Goal: Task Accomplishment & Management: Use online tool/utility

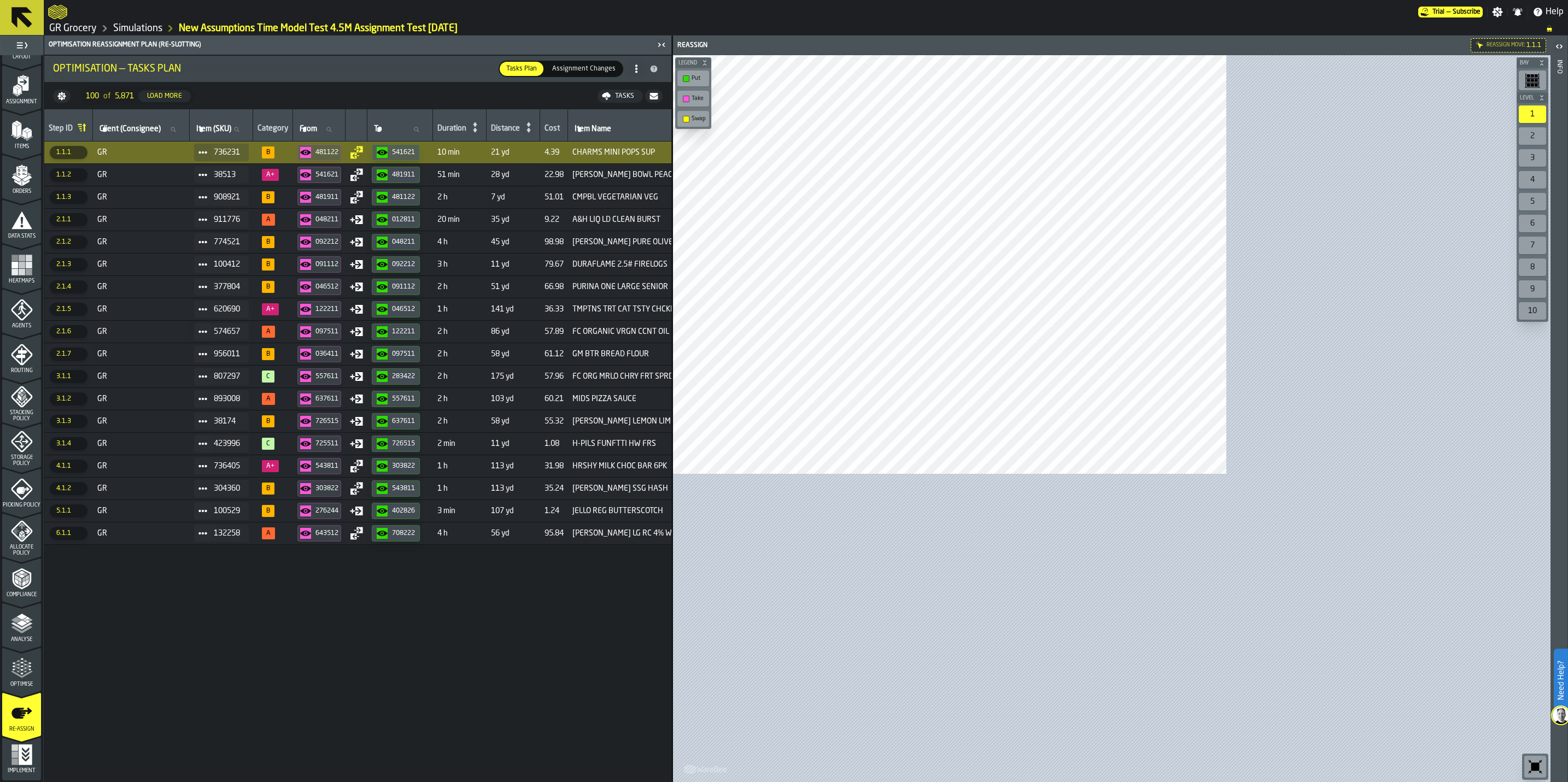
scroll to position [81, 0]
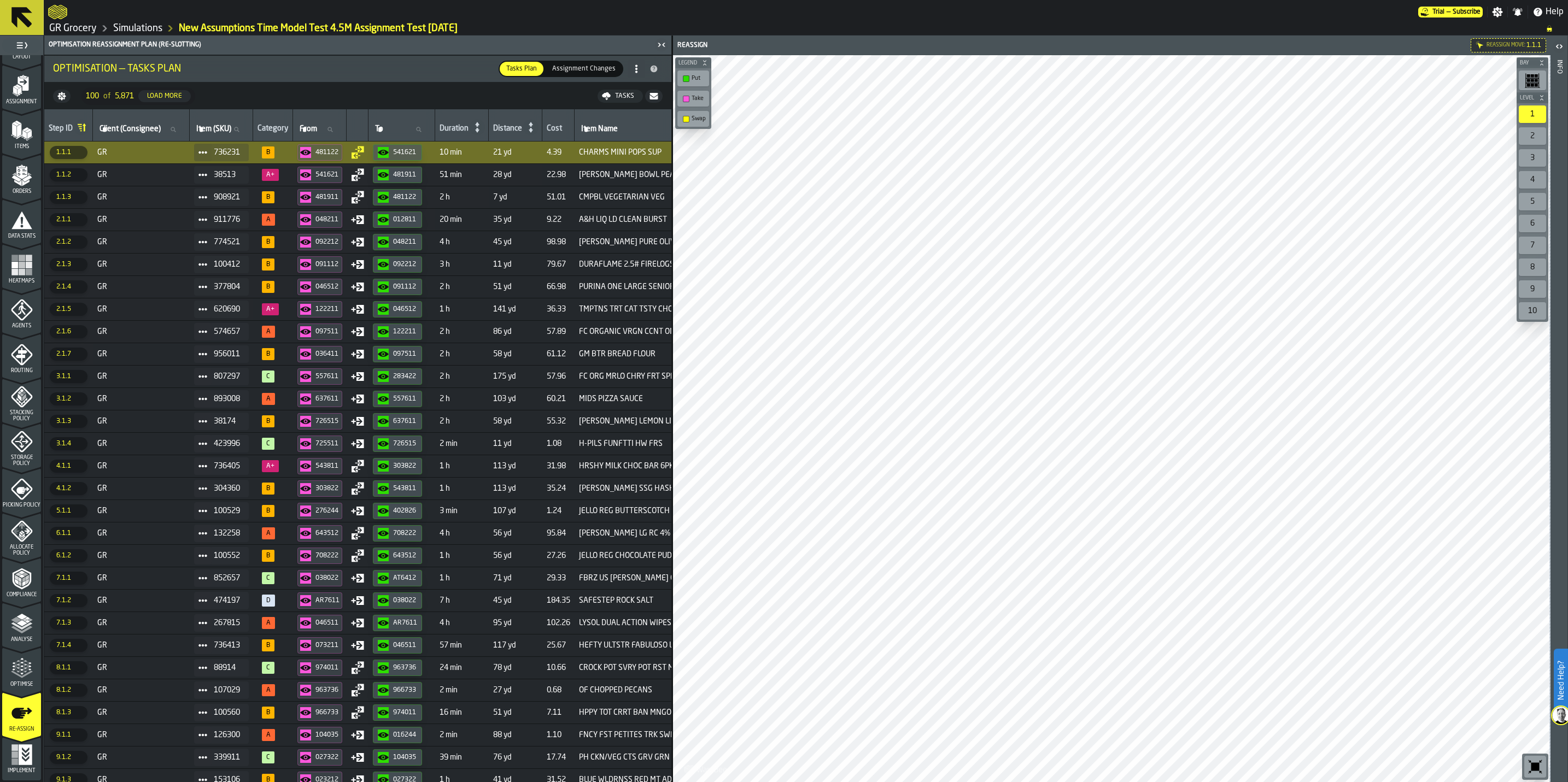
click at [158, 23] on link "Simulations" at bounding box center [138, 29] width 49 height 12
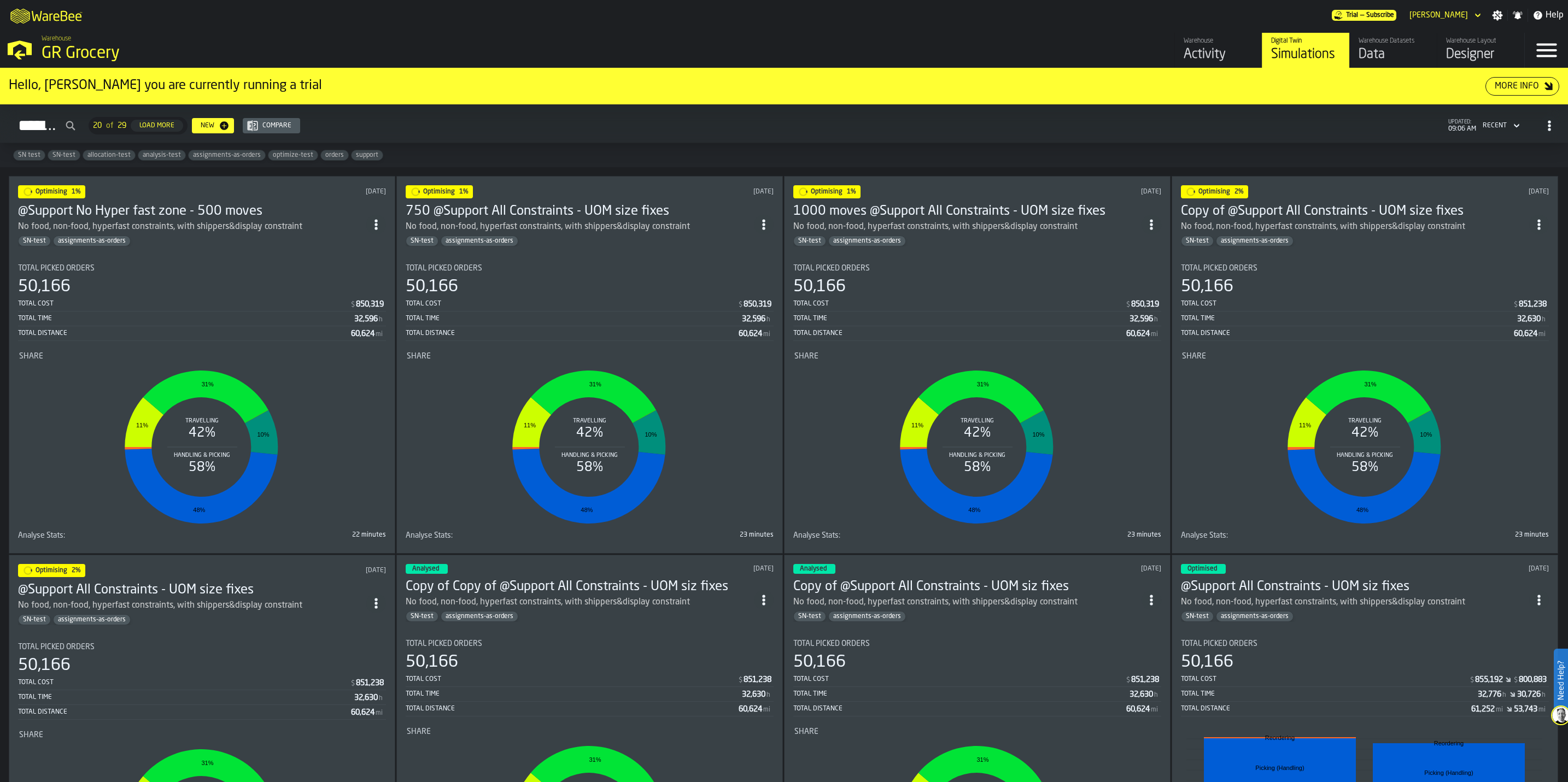
click at [205, 486] on h3 "@Support All Constraints - UOM size fixes" at bounding box center [192, 590] width 348 height 18
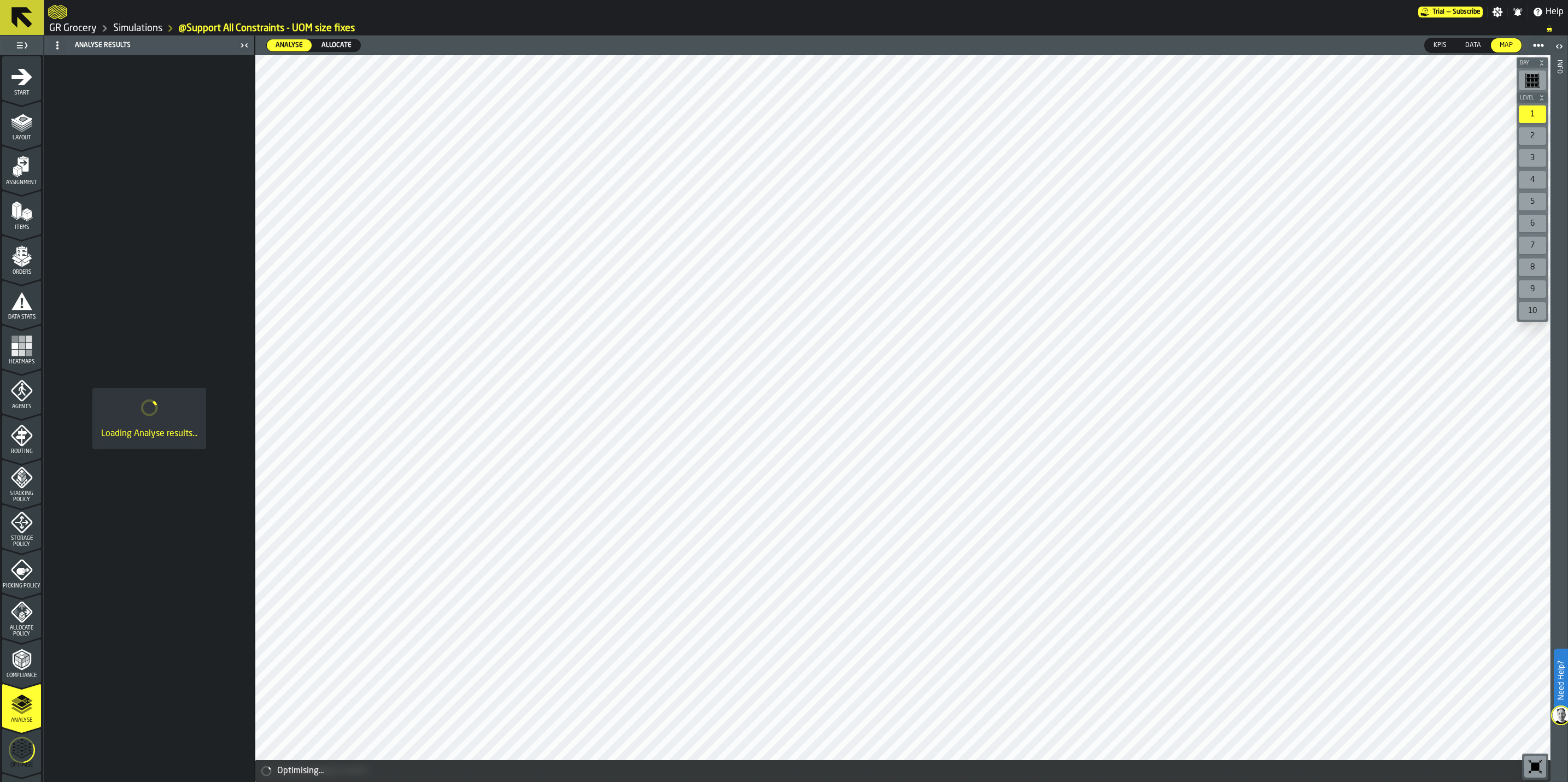
click at [23, 486] on icon "menu Optimise" at bounding box center [21, 750] width 26 height 43
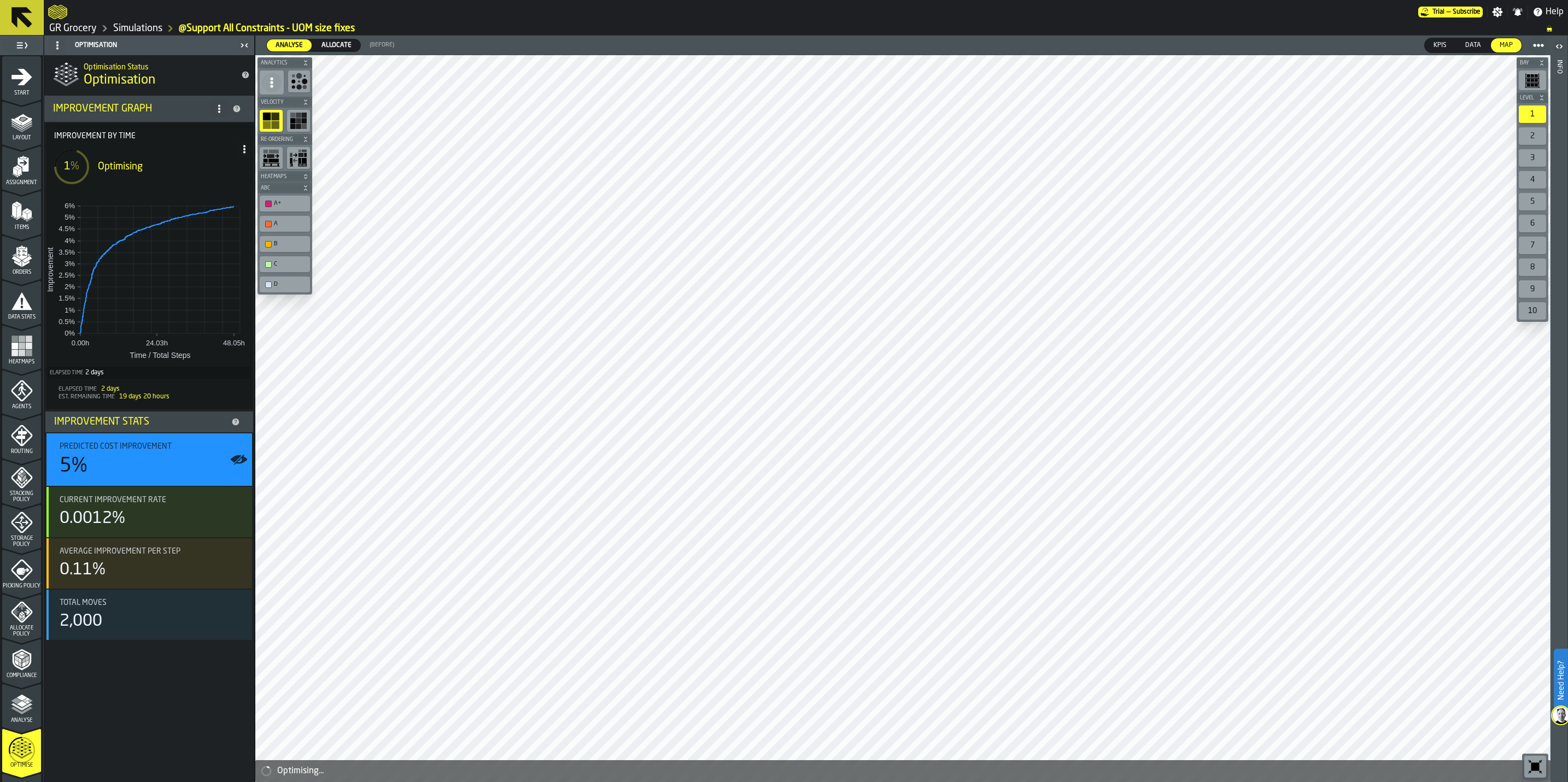
click at [130, 30] on link "Simulations" at bounding box center [138, 29] width 49 height 12
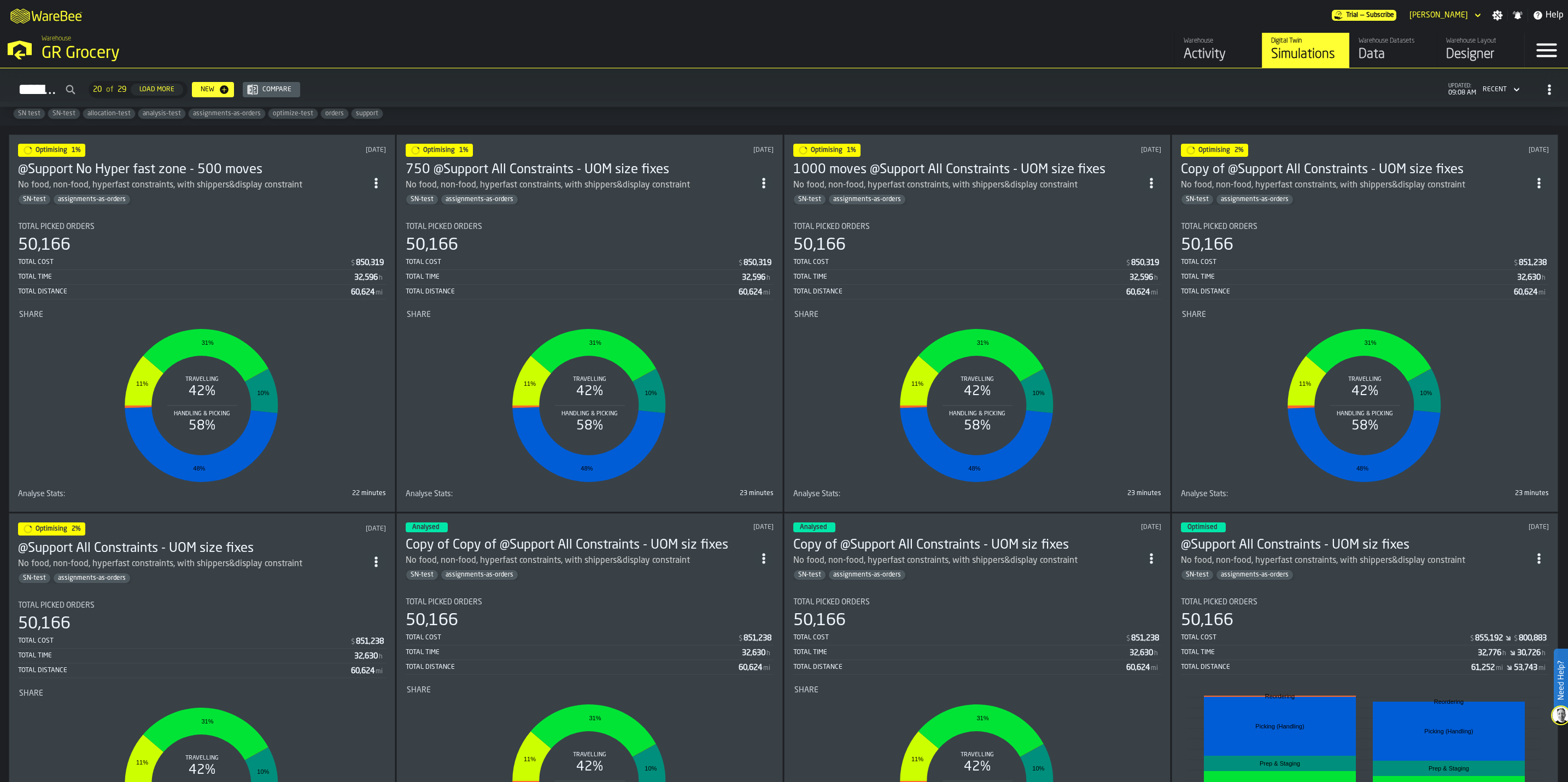
scroll to position [82, 0]
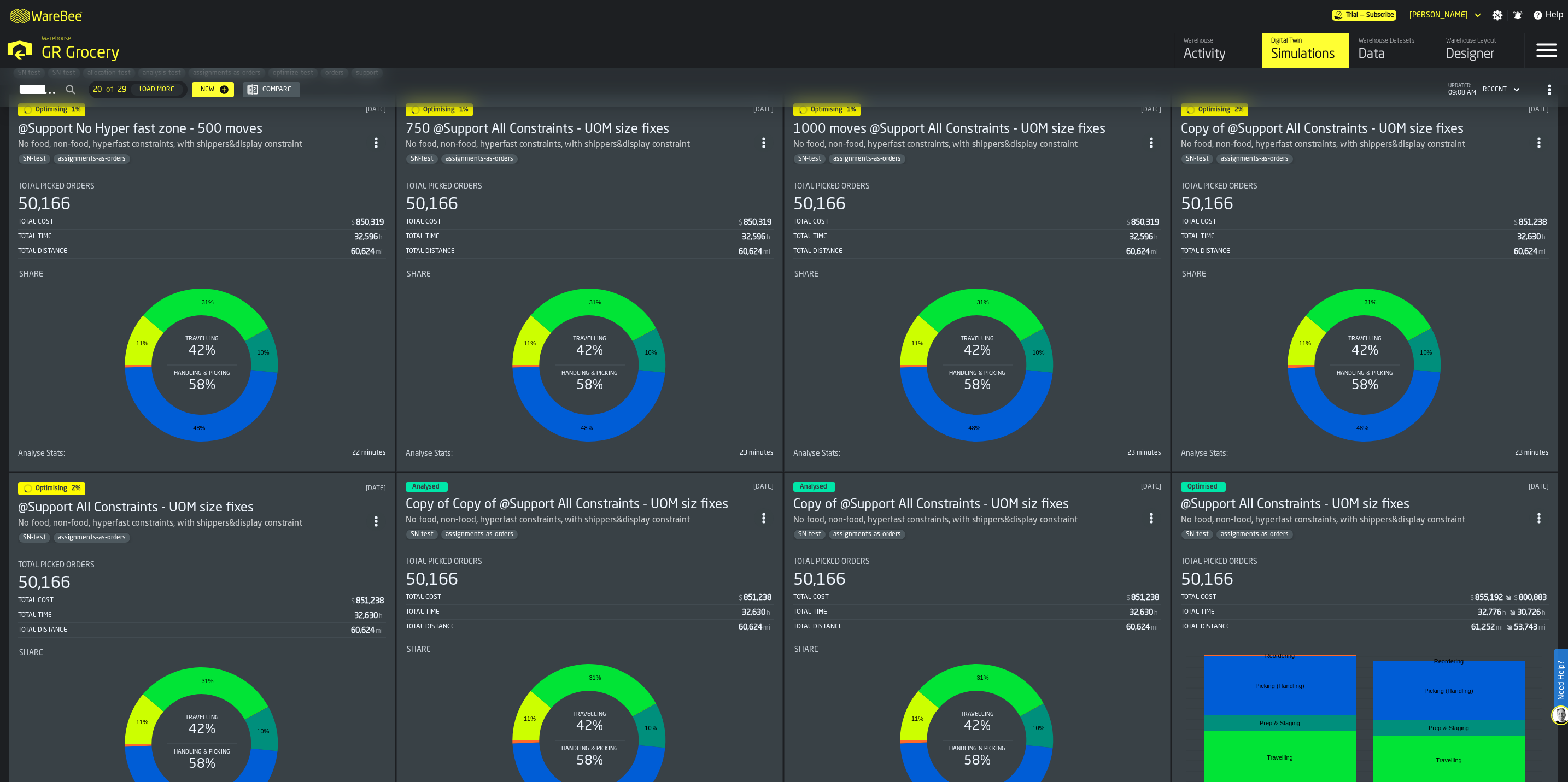
click at [97, 486] on h3 "@Support All Constraints - UOM size fixes" at bounding box center [192, 508] width 348 height 18
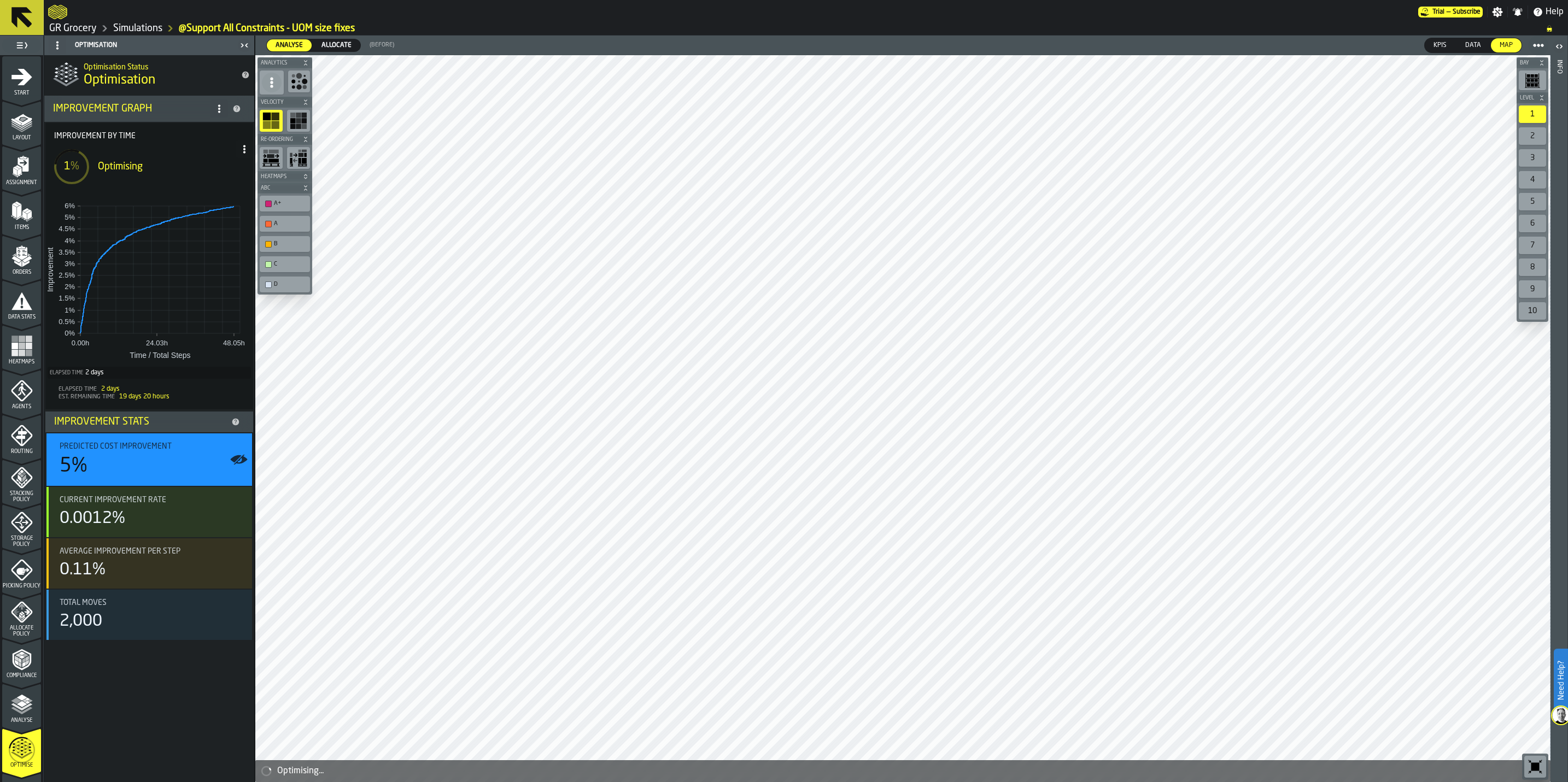
click at [248, 156] on span at bounding box center [244, 149] width 18 height 18
click at [245, 169] on div "Show Run Options" at bounding box center [211, 171] width 72 height 13
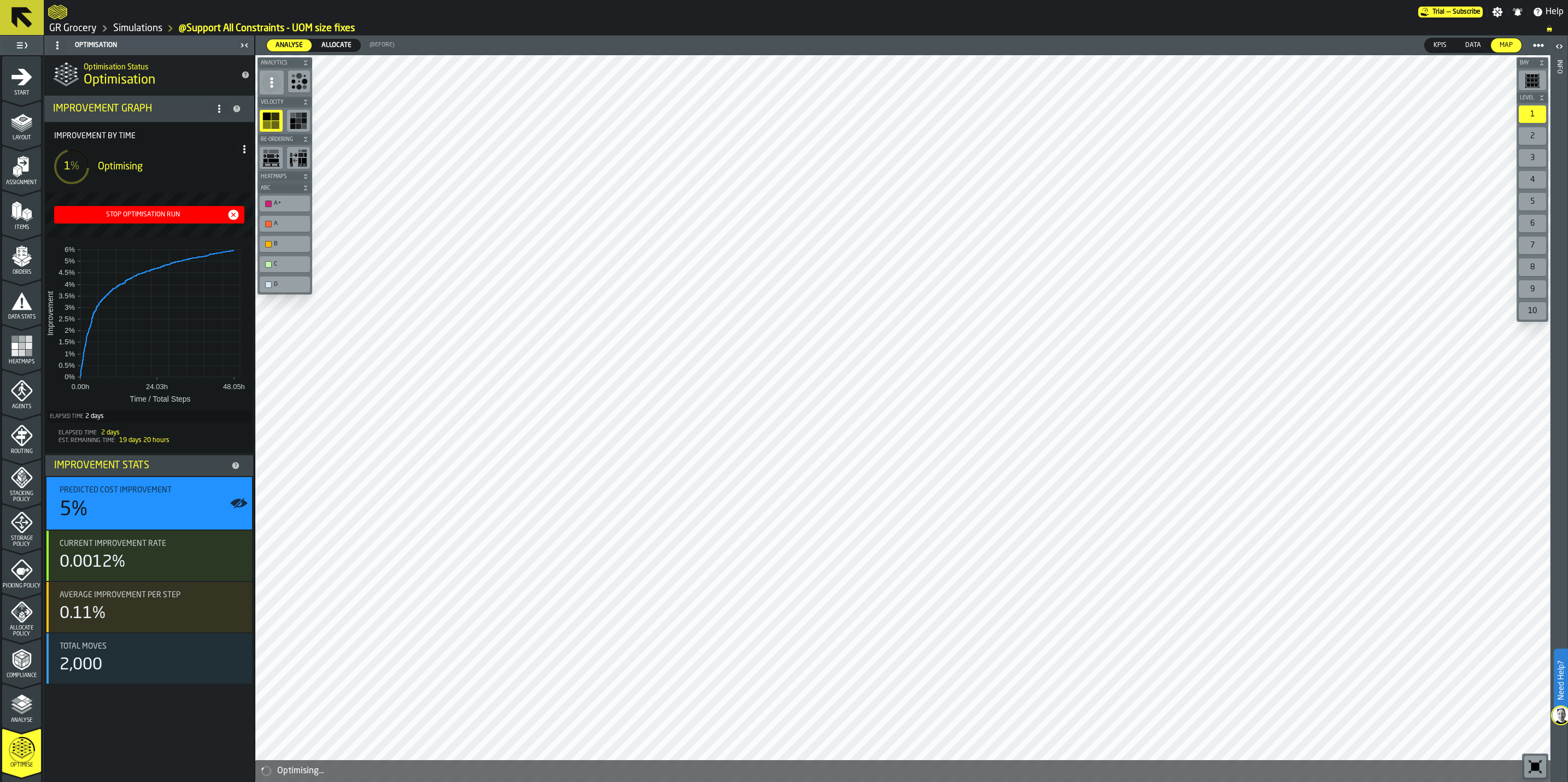
click at [234, 215] on icon "button-Stop Optimisation Run" at bounding box center [233, 215] width 10 height 10
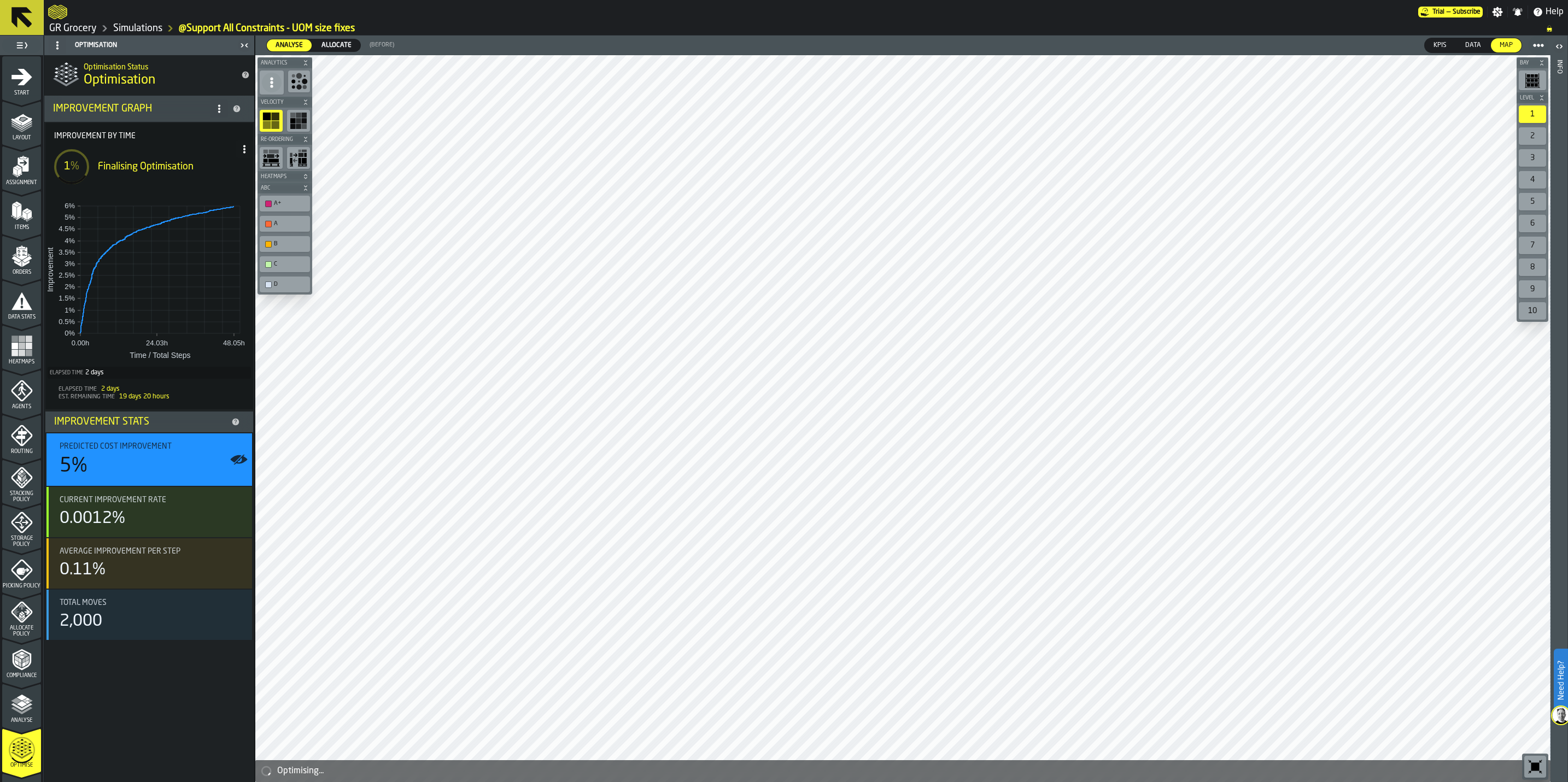
click at [148, 24] on link "Simulations" at bounding box center [138, 29] width 49 height 12
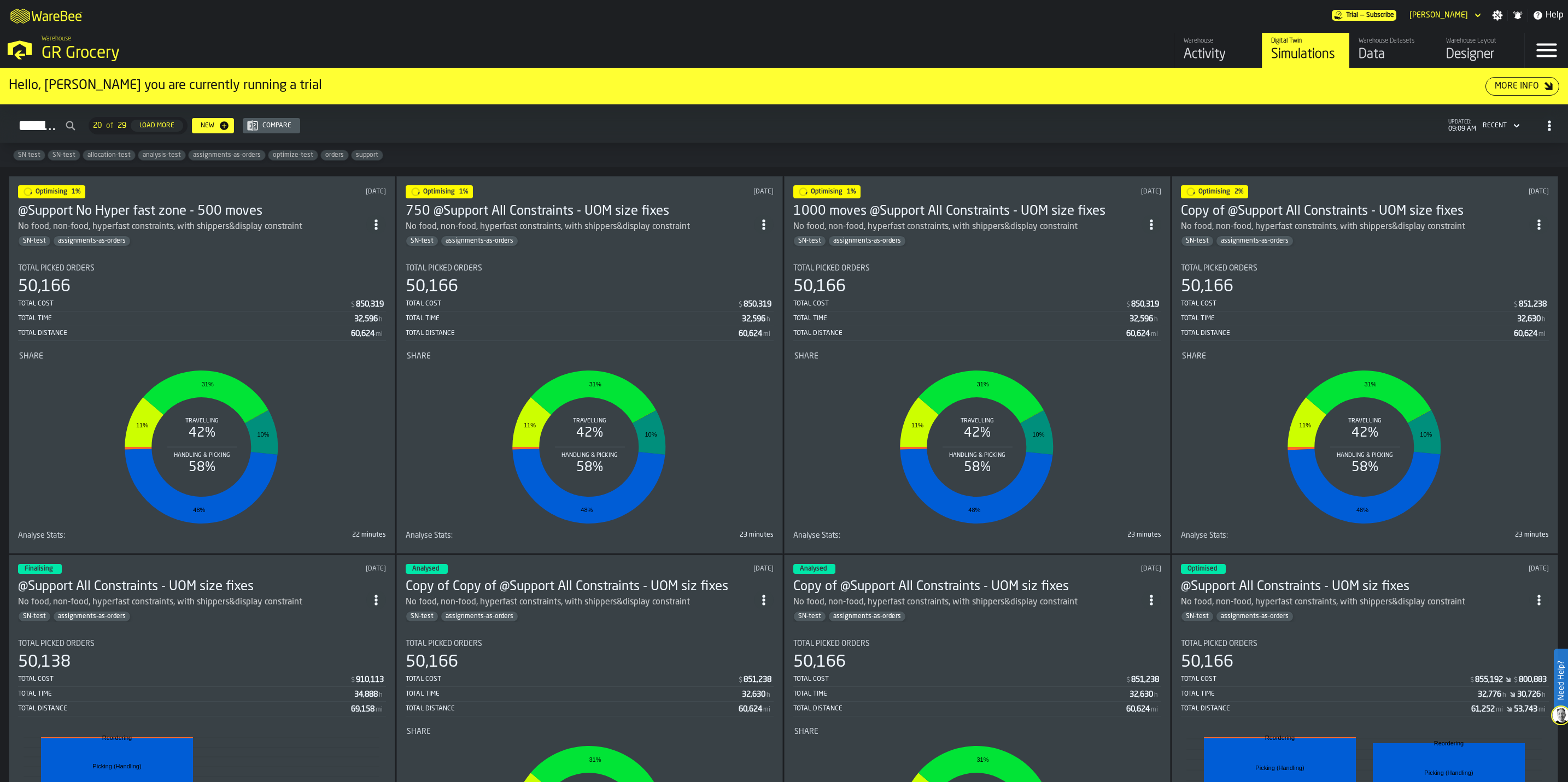
click at [1043, 206] on h3 "Copy of @Support All Constraints - UOM size fixes" at bounding box center [1355, 211] width 348 height 18
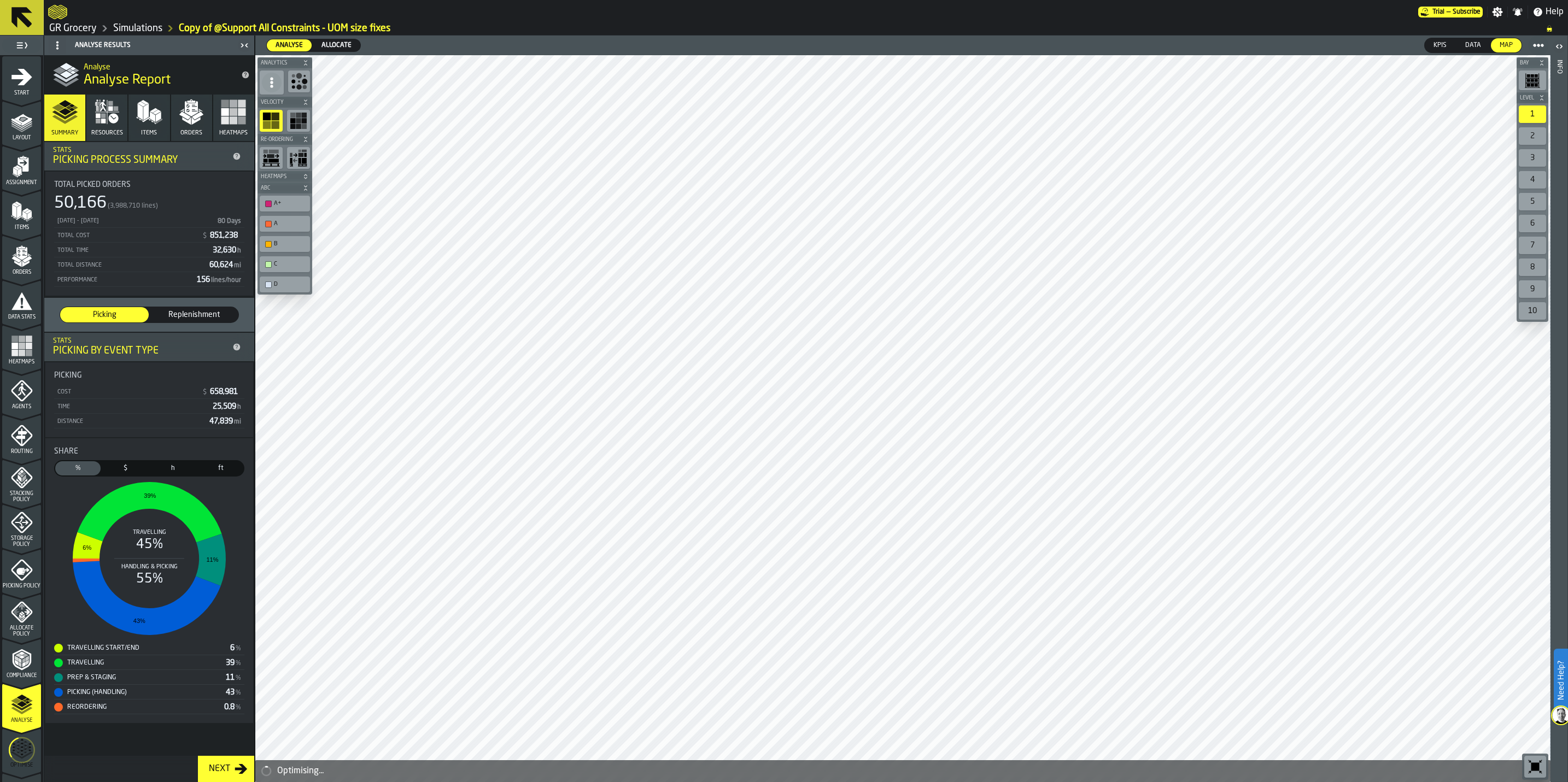
click at [19, 486] on span "Allocate Policy" at bounding box center [22, 632] width 39 height 12
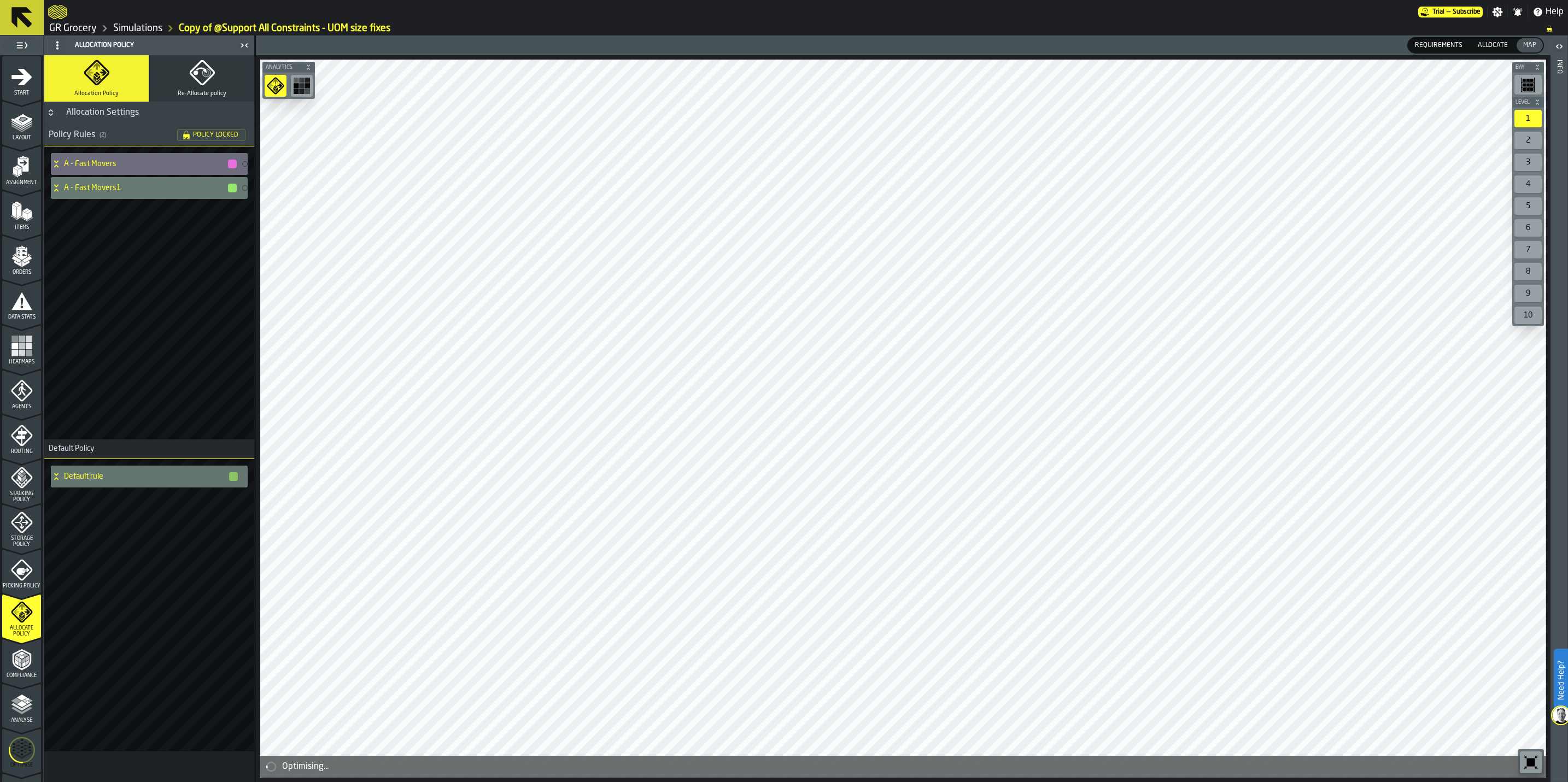
click at [24, 486] on icon "menu Optimise" at bounding box center [21, 750] width 26 height 43
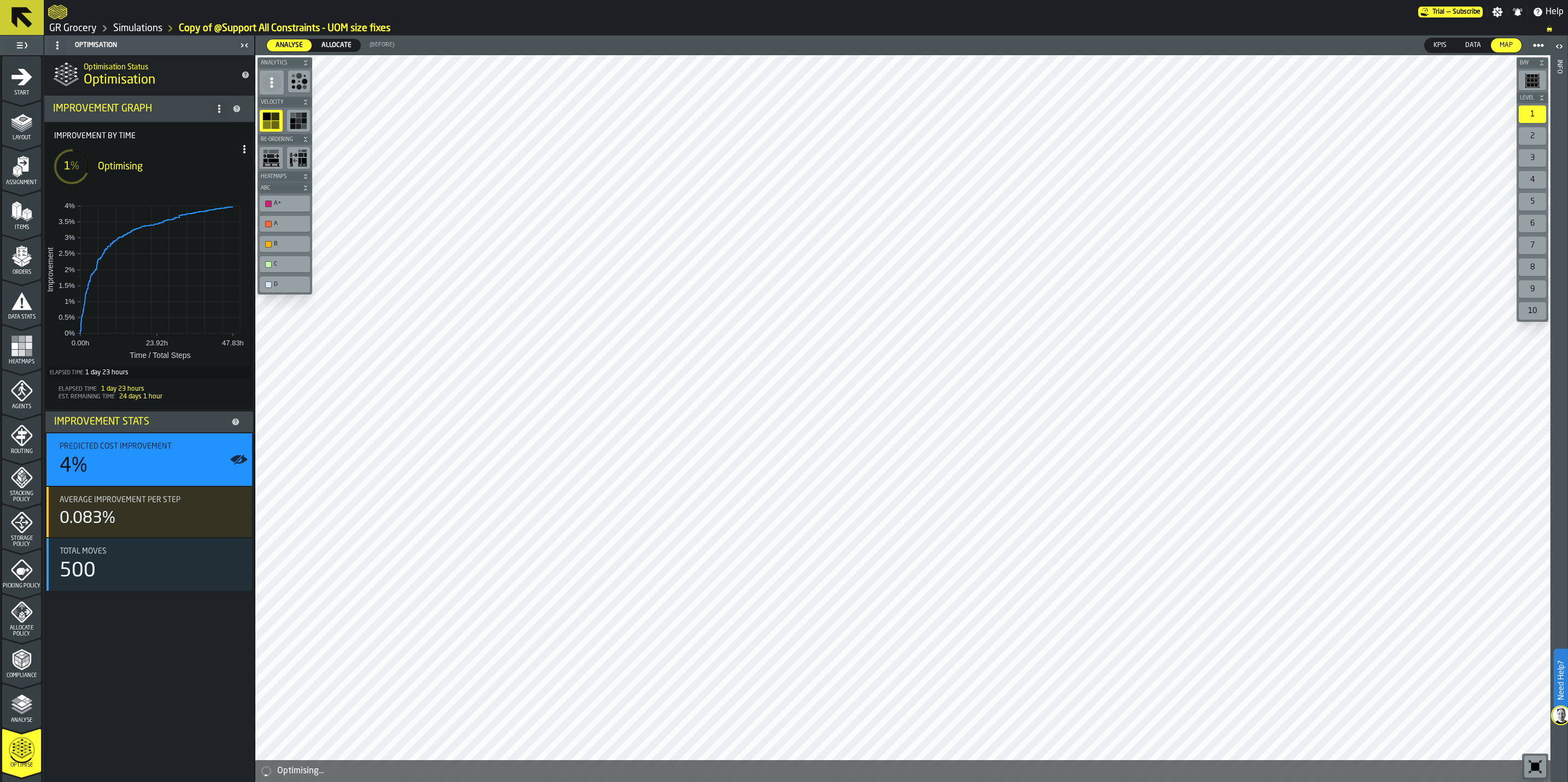
click at [242, 153] on icon at bounding box center [244, 149] width 9 height 9
click at [222, 172] on div "Show Run Options" at bounding box center [211, 171] width 72 height 13
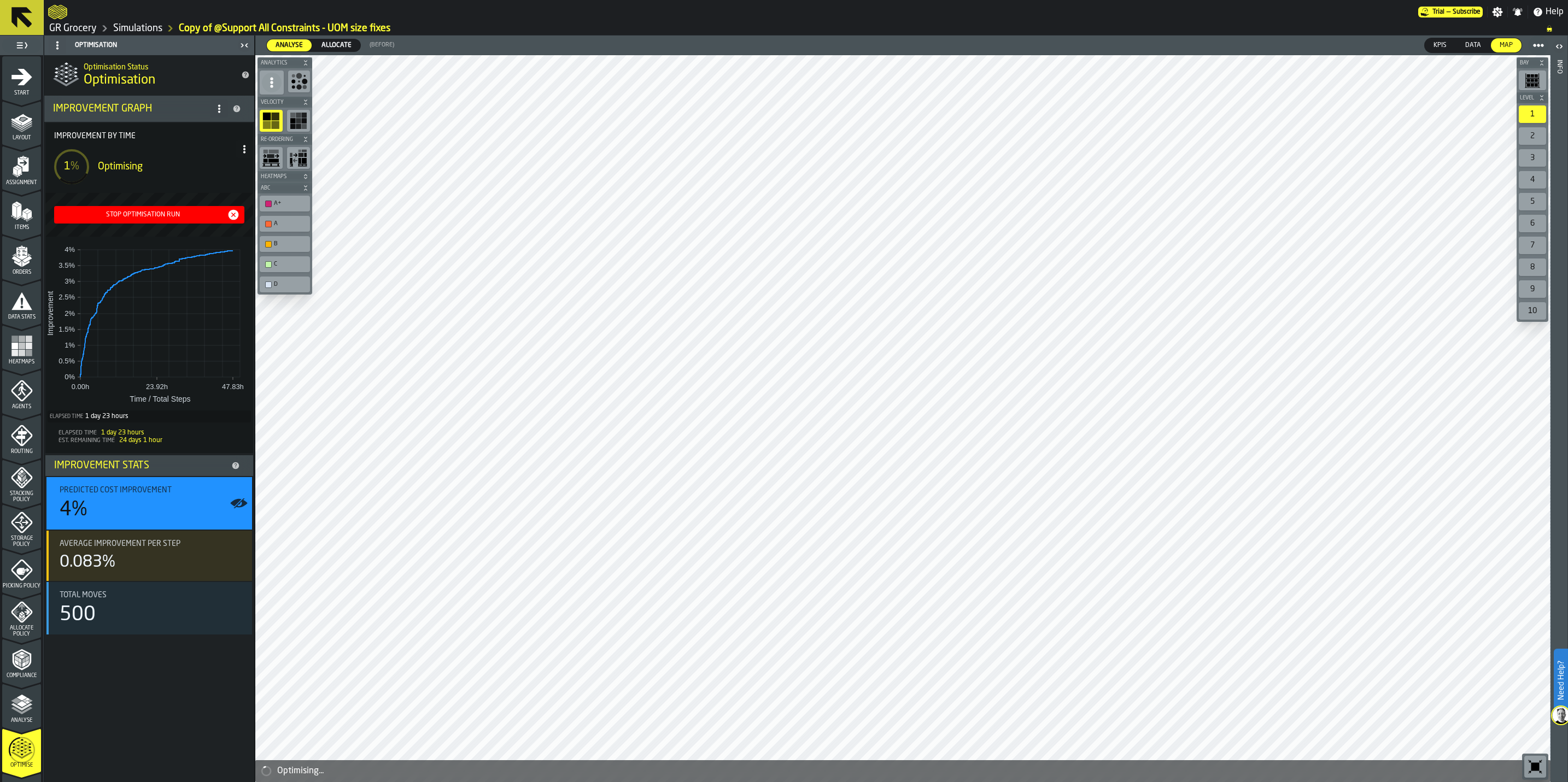
click at [242, 220] on button "Stop Optimisation Run" at bounding box center [149, 215] width 191 height 18
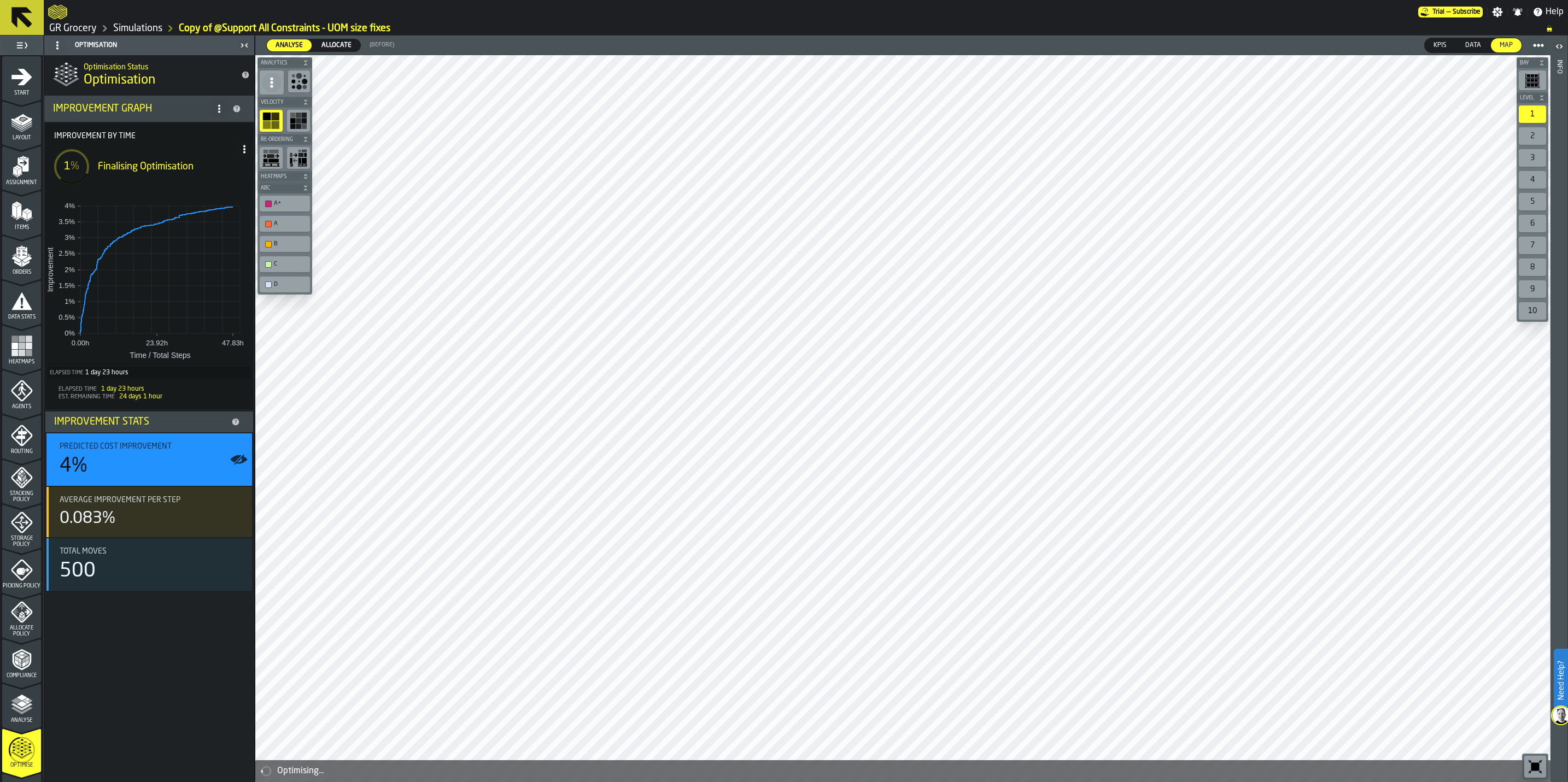
click at [131, 25] on link "Simulations" at bounding box center [138, 29] width 49 height 12
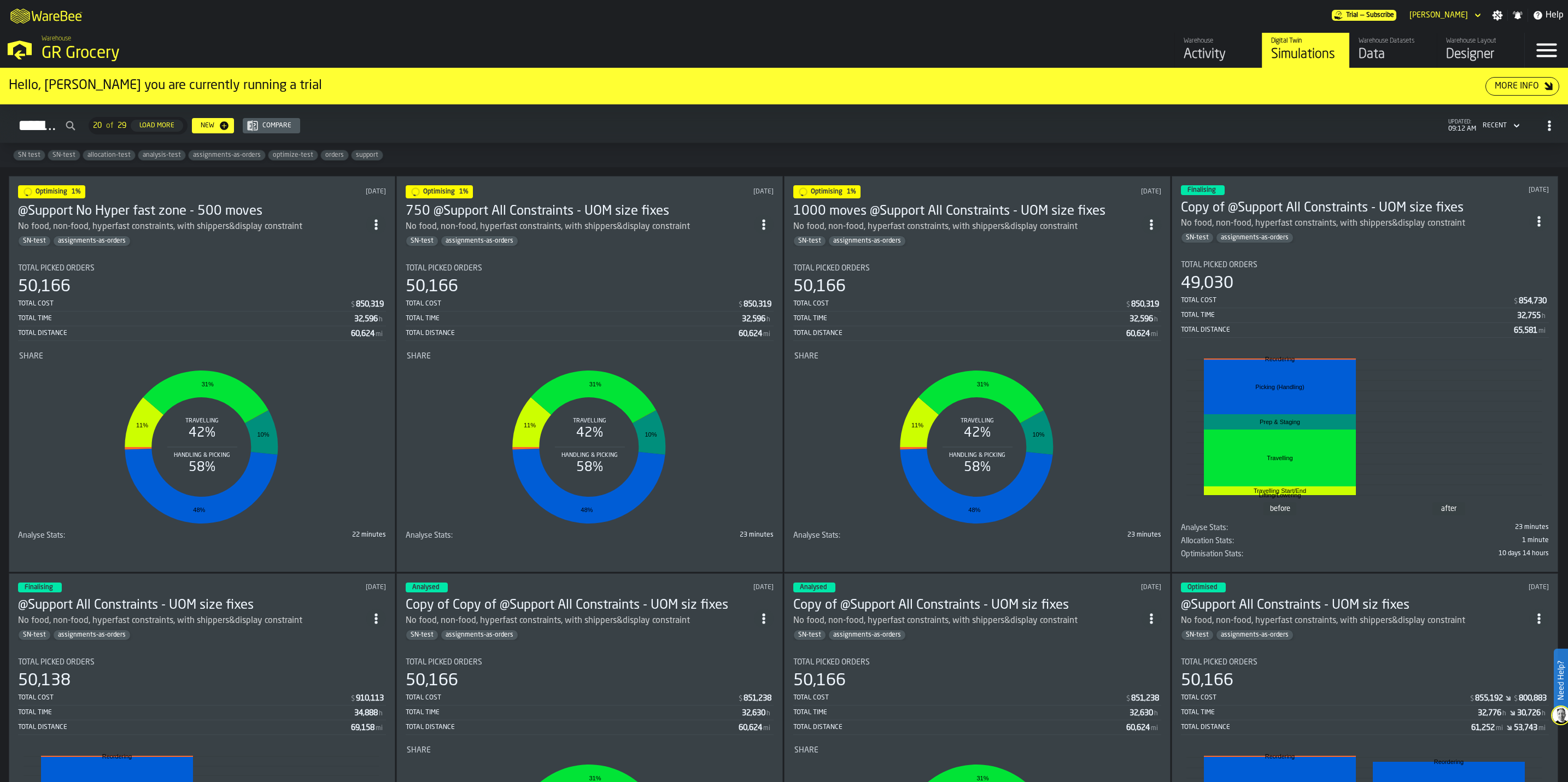
click at [891, 220] on div "No food, non-food, hyperfast constraints, with shippers&display constraint" at bounding box center [935, 227] width 284 height 13
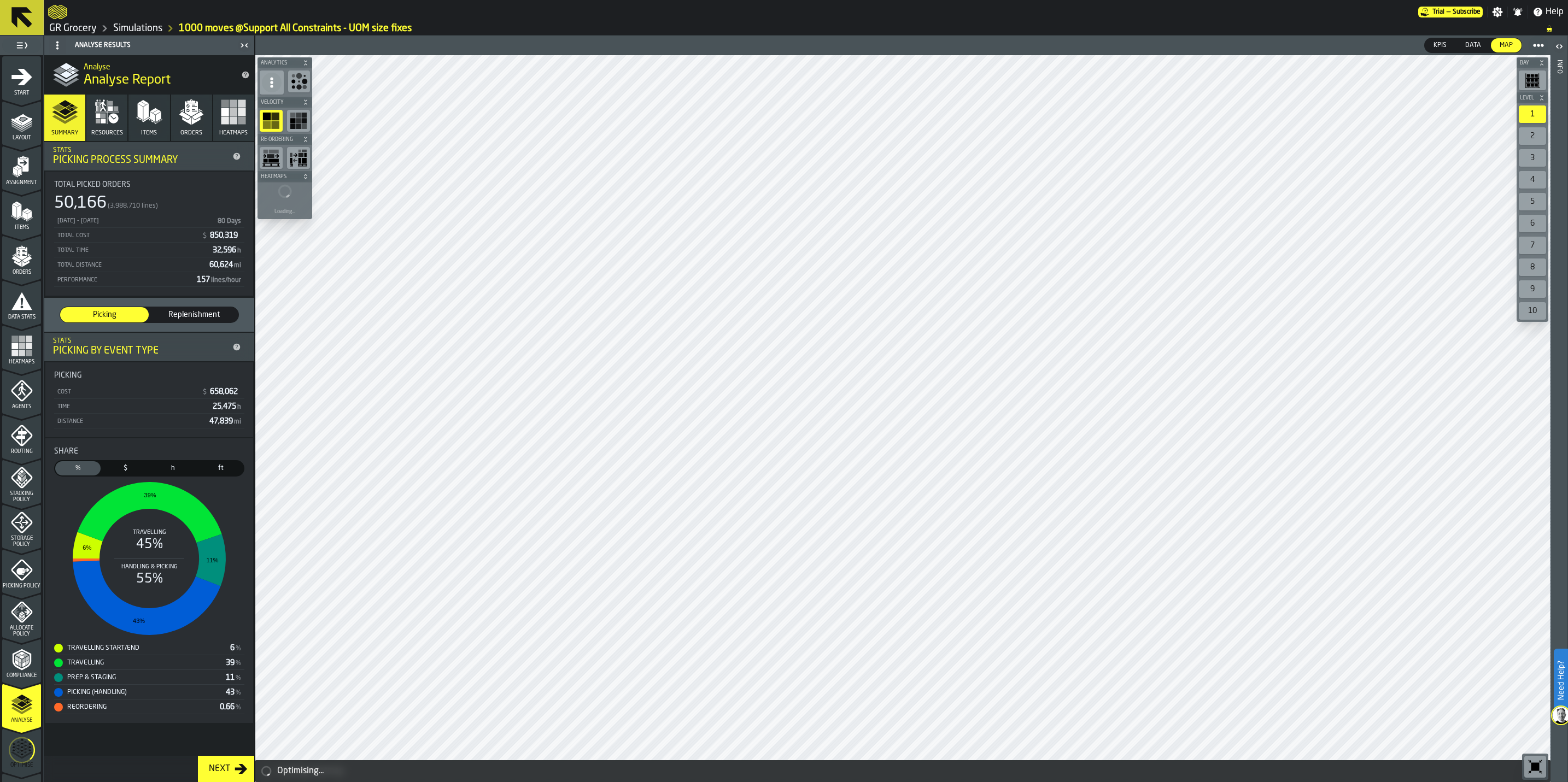
click at [24, 486] on icon "menu Optimise" at bounding box center [21, 750] width 26 height 43
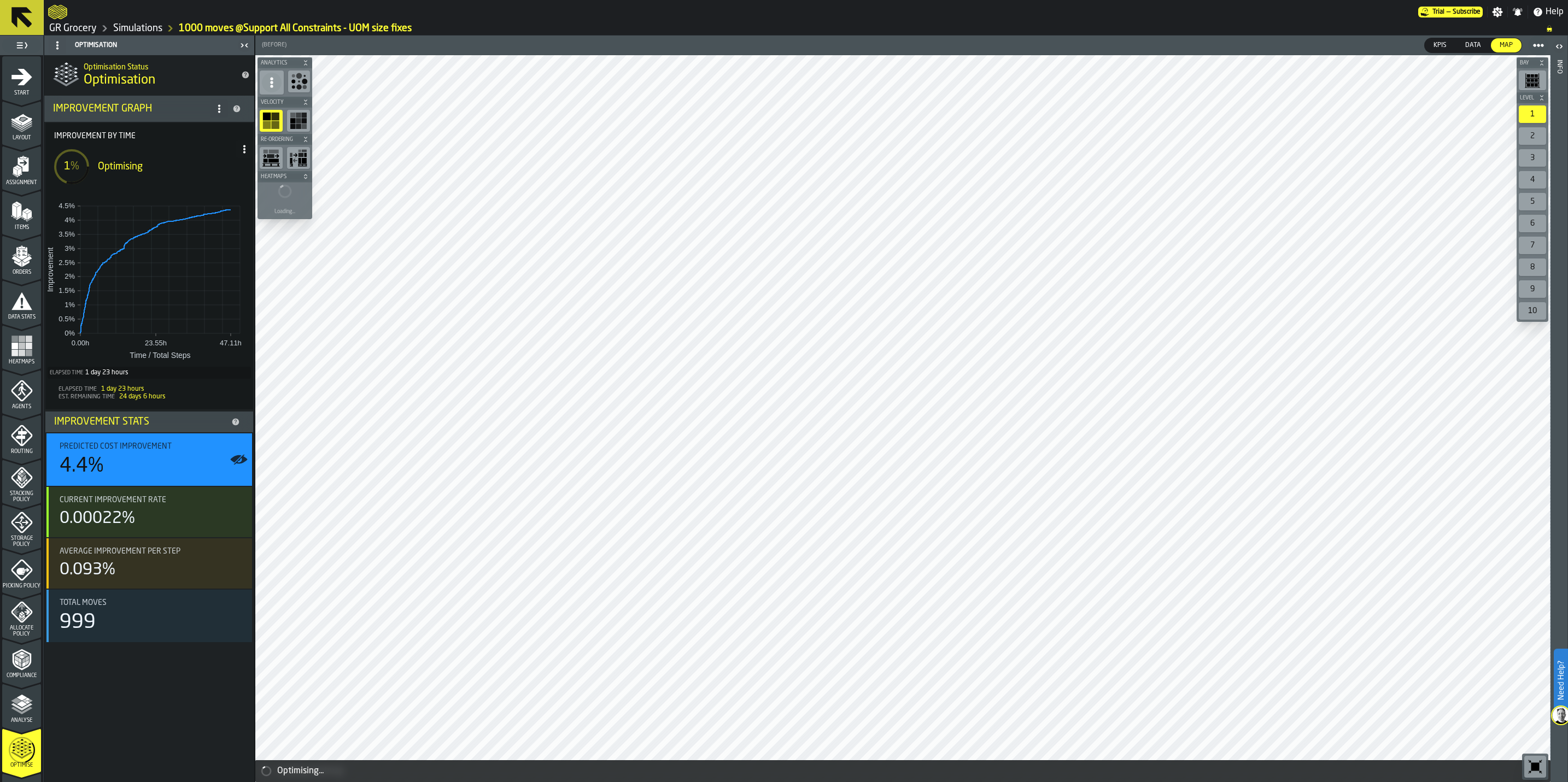
click at [251, 152] on span at bounding box center [244, 149] width 18 height 18
click at [233, 170] on div "Show Run Options" at bounding box center [211, 171] width 72 height 13
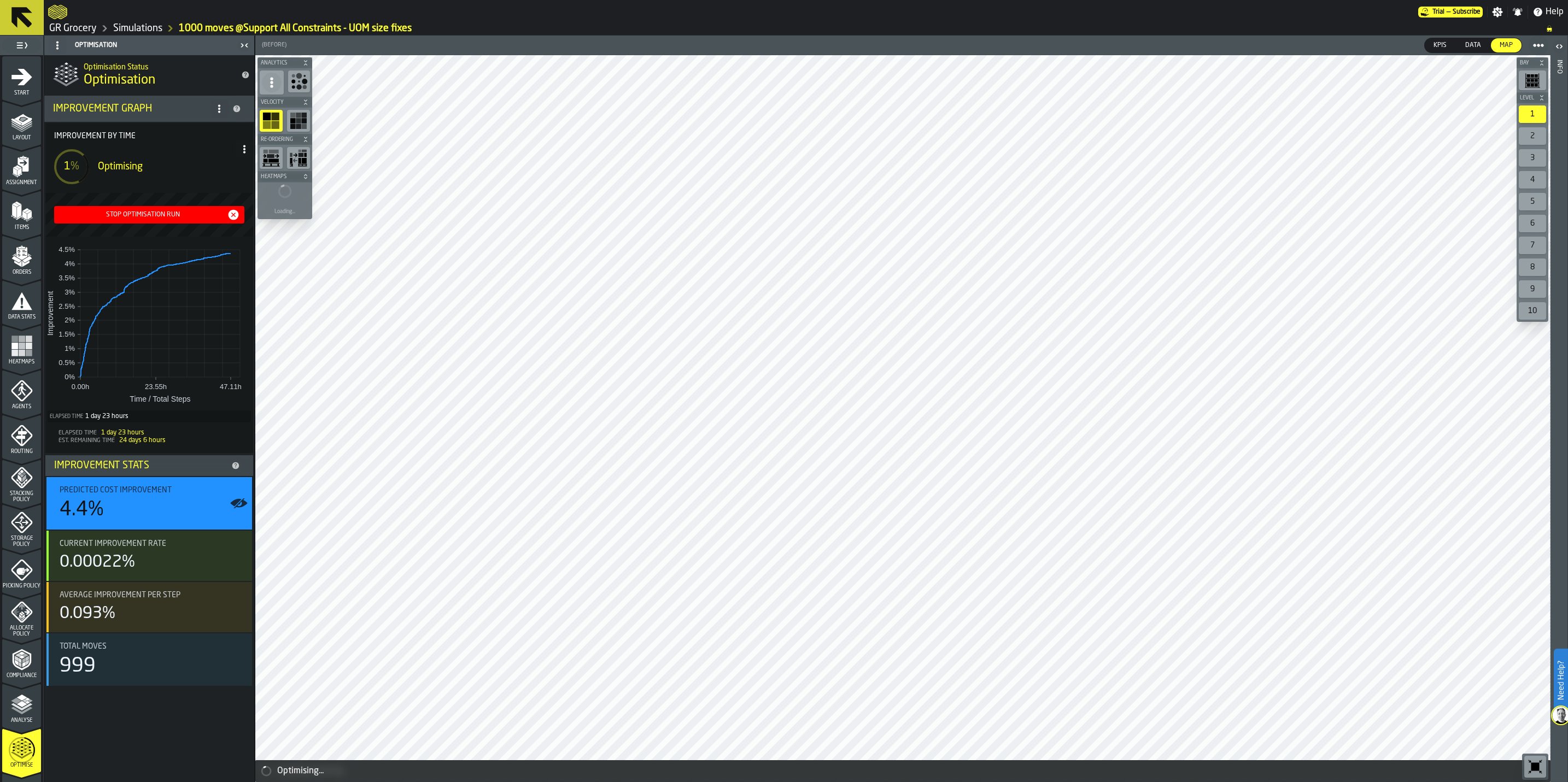
click at [236, 217] on icon "button-Stop Optimisation Run" at bounding box center [233, 215] width 10 height 10
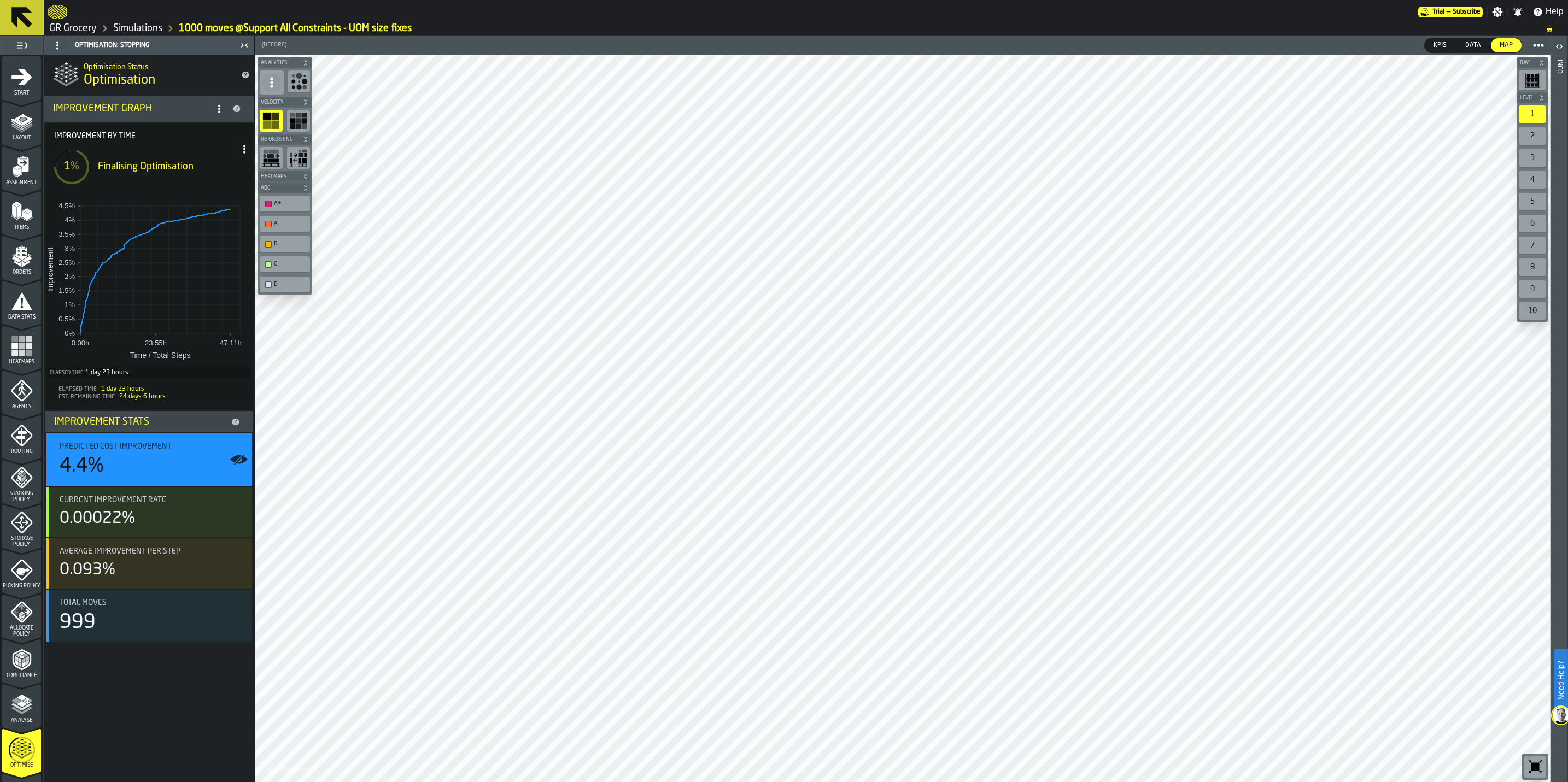
click at [147, 30] on link "Simulations" at bounding box center [138, 29] width 49 height 12
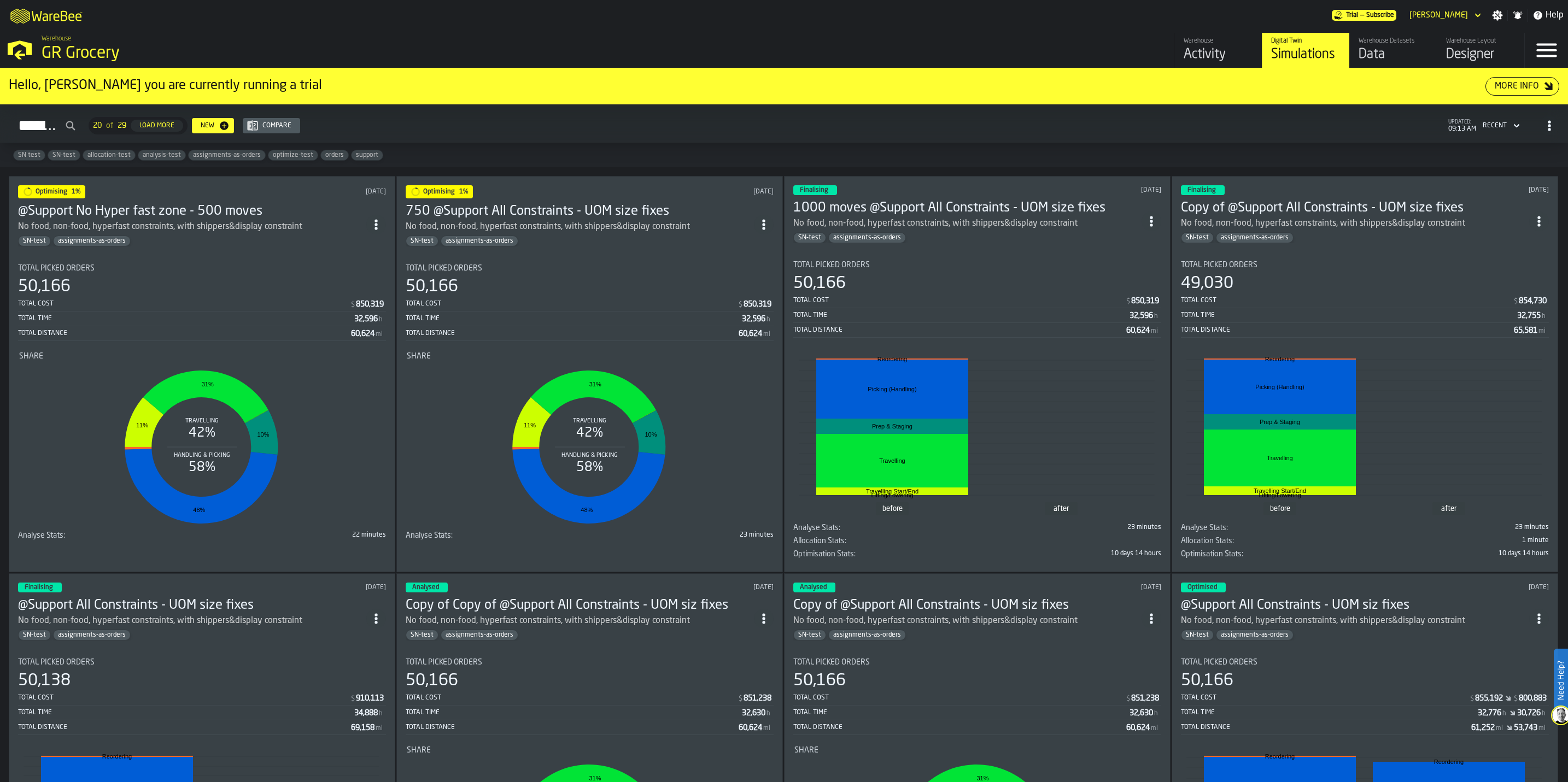
click at [511, 205] on h3 "750 @Support All Constraints - UOM size fixes" at bounding box center [579, 211] width 348 height 18
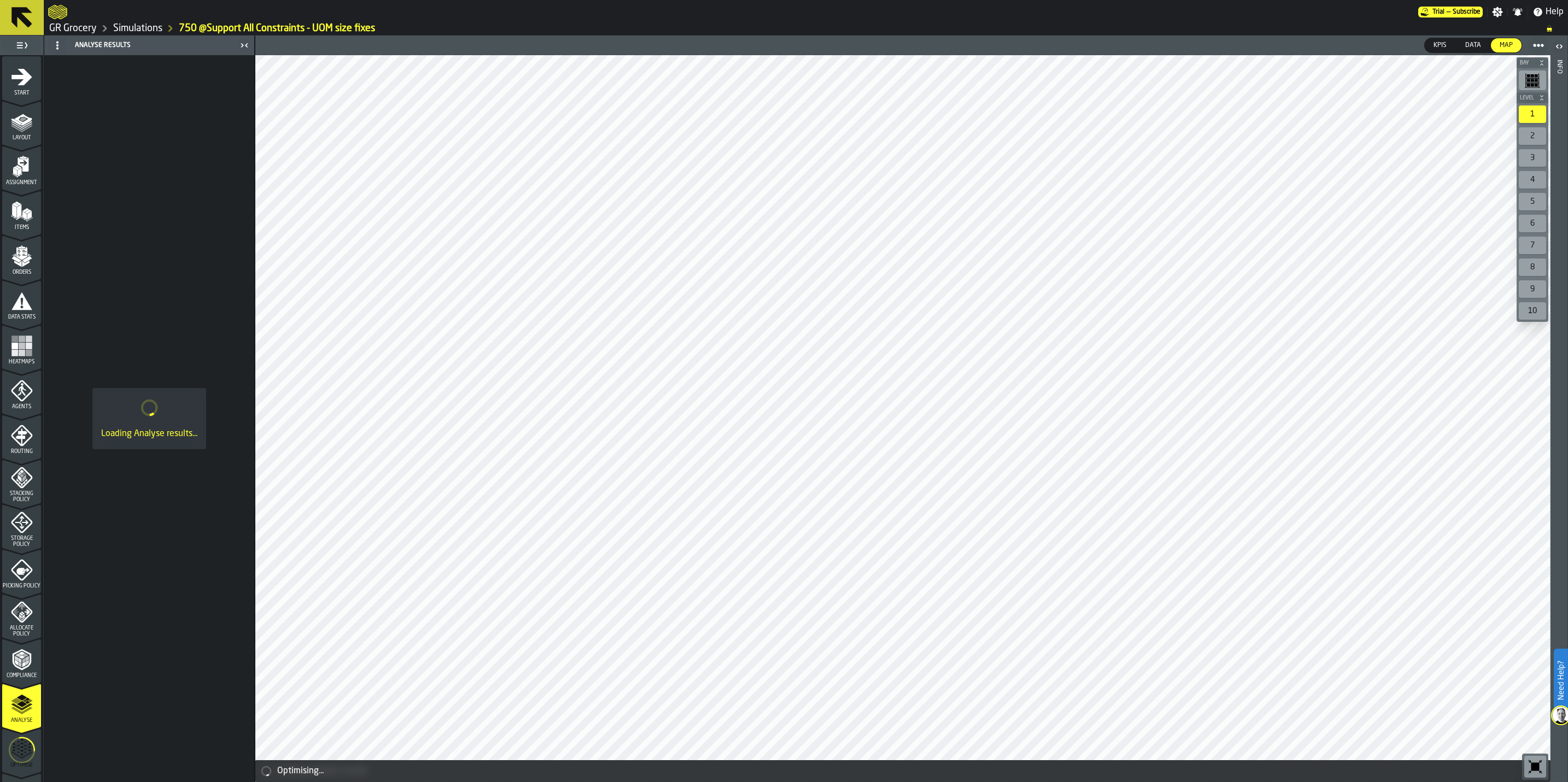
click at [0, 486] on html "Need Help? Trial — Subscribe Settings Notifications Help GR Grocery Simulations…" at bounding box center [784, 391] width 1568 height 782
click at [10, 486] on icon "menu Optimise" at bounding box center [21, 750] width 26 height 43
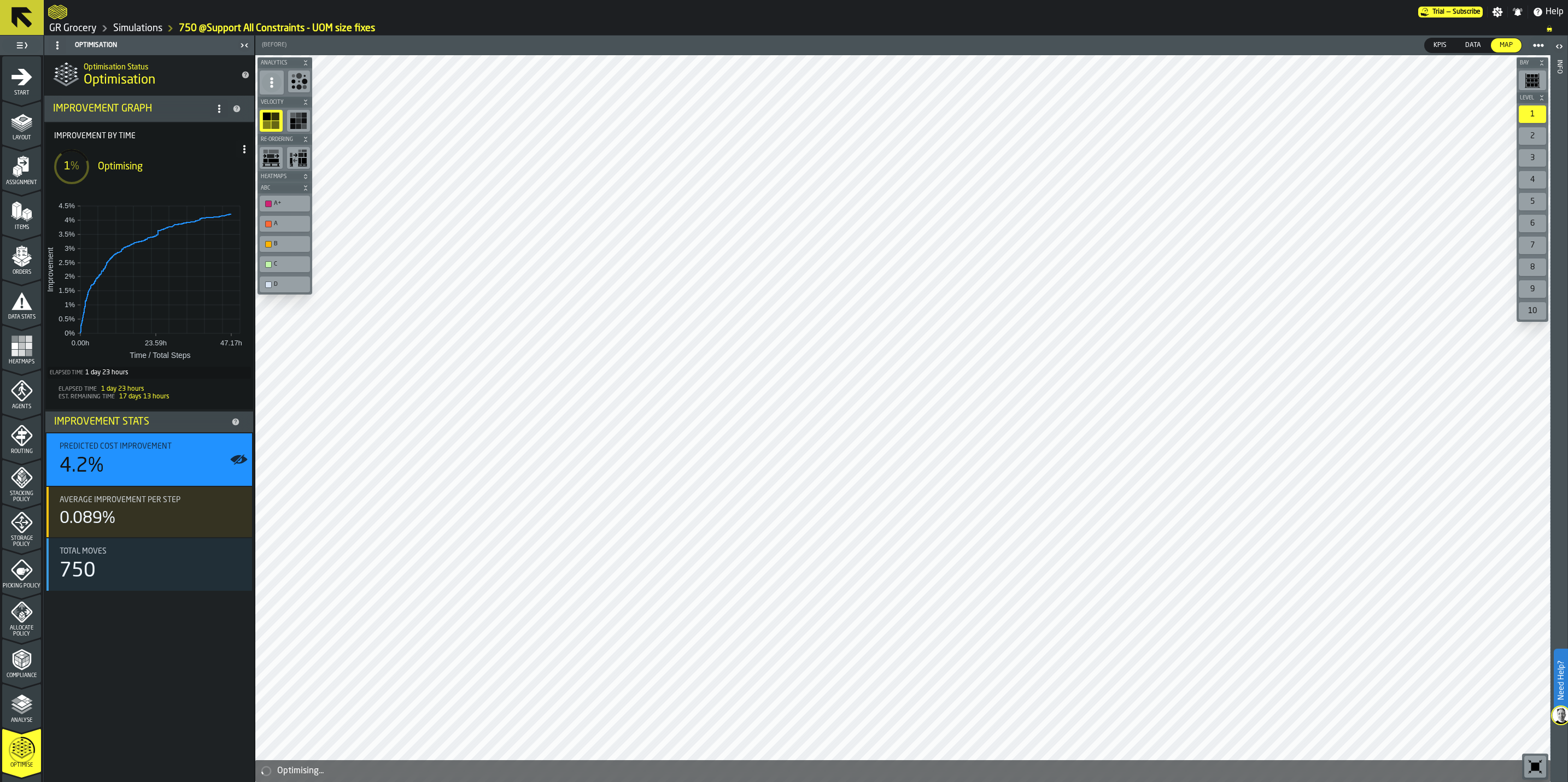
click at [244, 145] on icon at bounding box center [244, 149] width 9 height 9
click at [245, 169] on div "Show Run Options" at bounding box center [211, 171] width 72 height 13
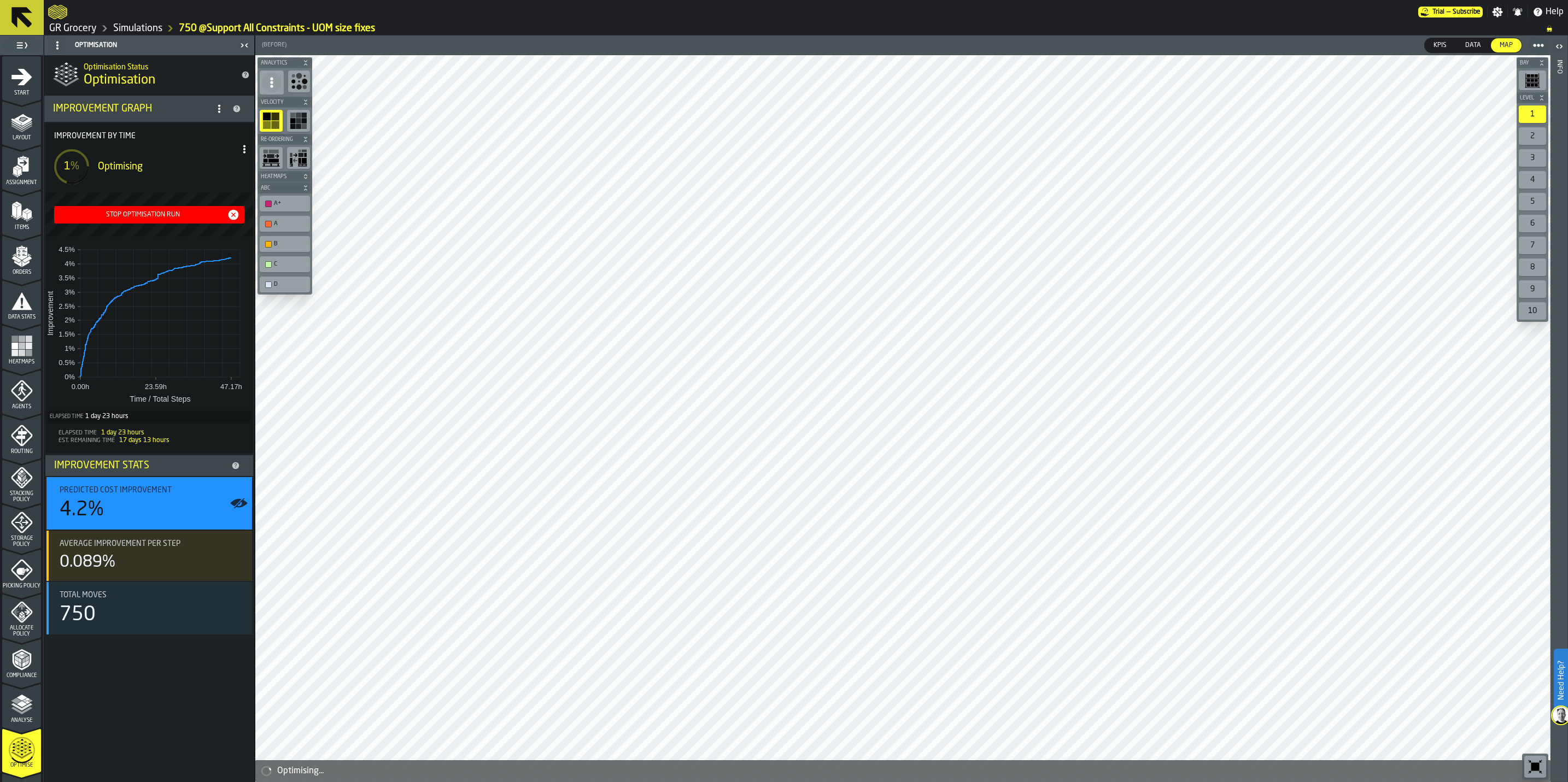
click at [239, 212] on icon "button-Stop Optimisation Run" at bounding box center [234, 215] width 13 height 13
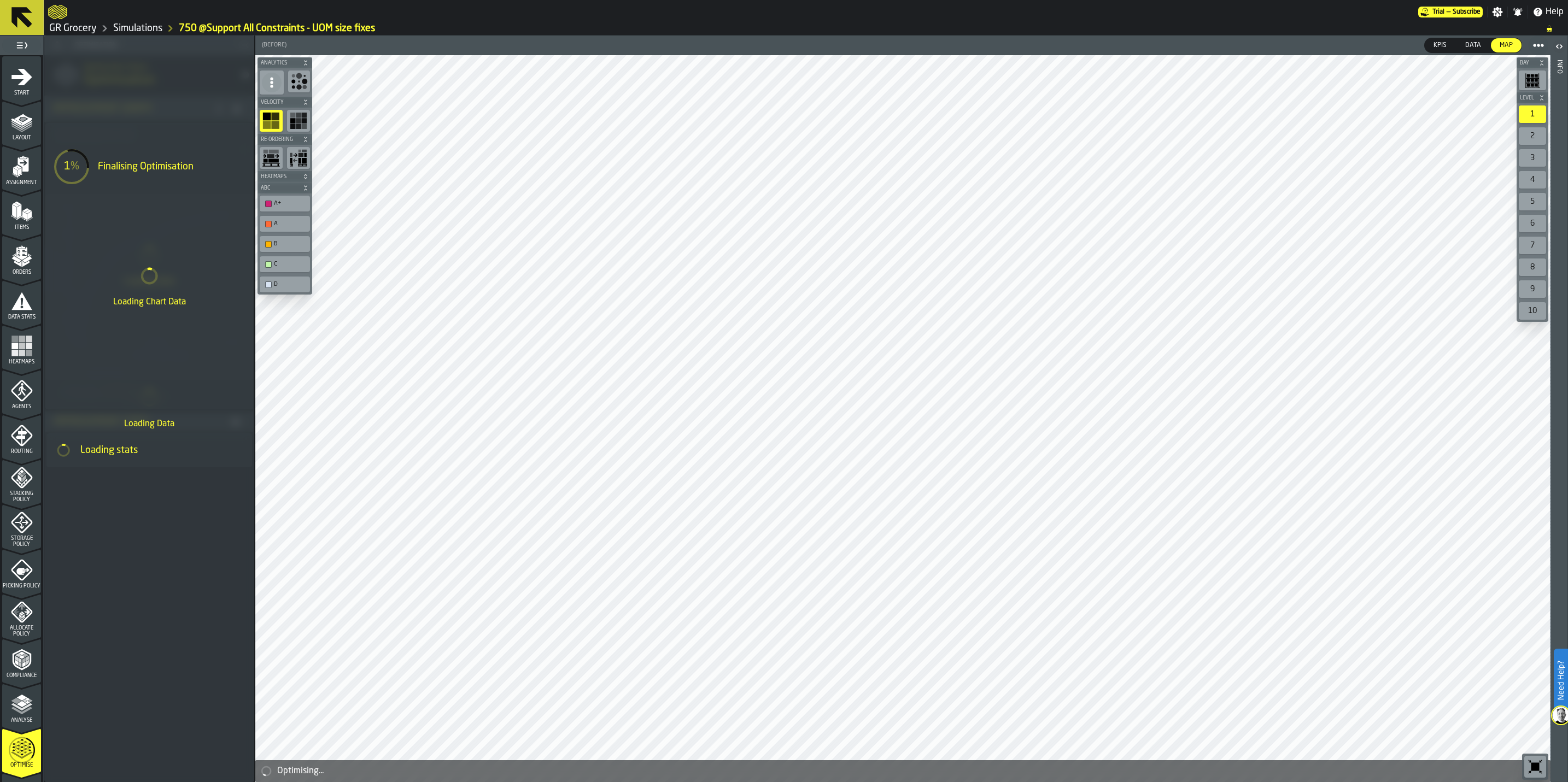
click at [149, 26] on link "Simulations" at bounding box center [138, 29] width 49 height 12
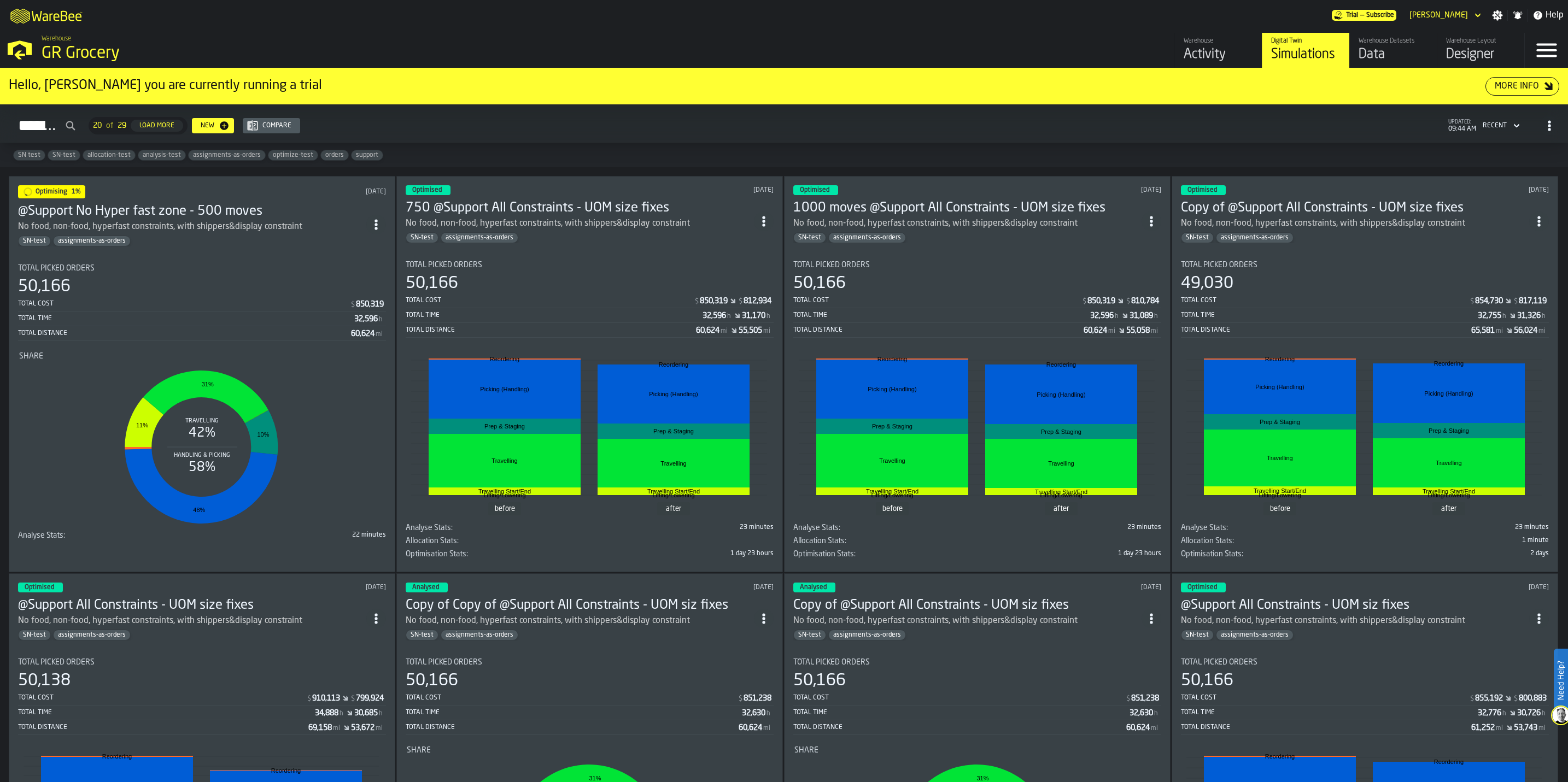
click at [318, 222] on div "No food, non-food, hyperfast constraints, with shippers&display constraint" at bounding box center [192, 227] width 348 height 13
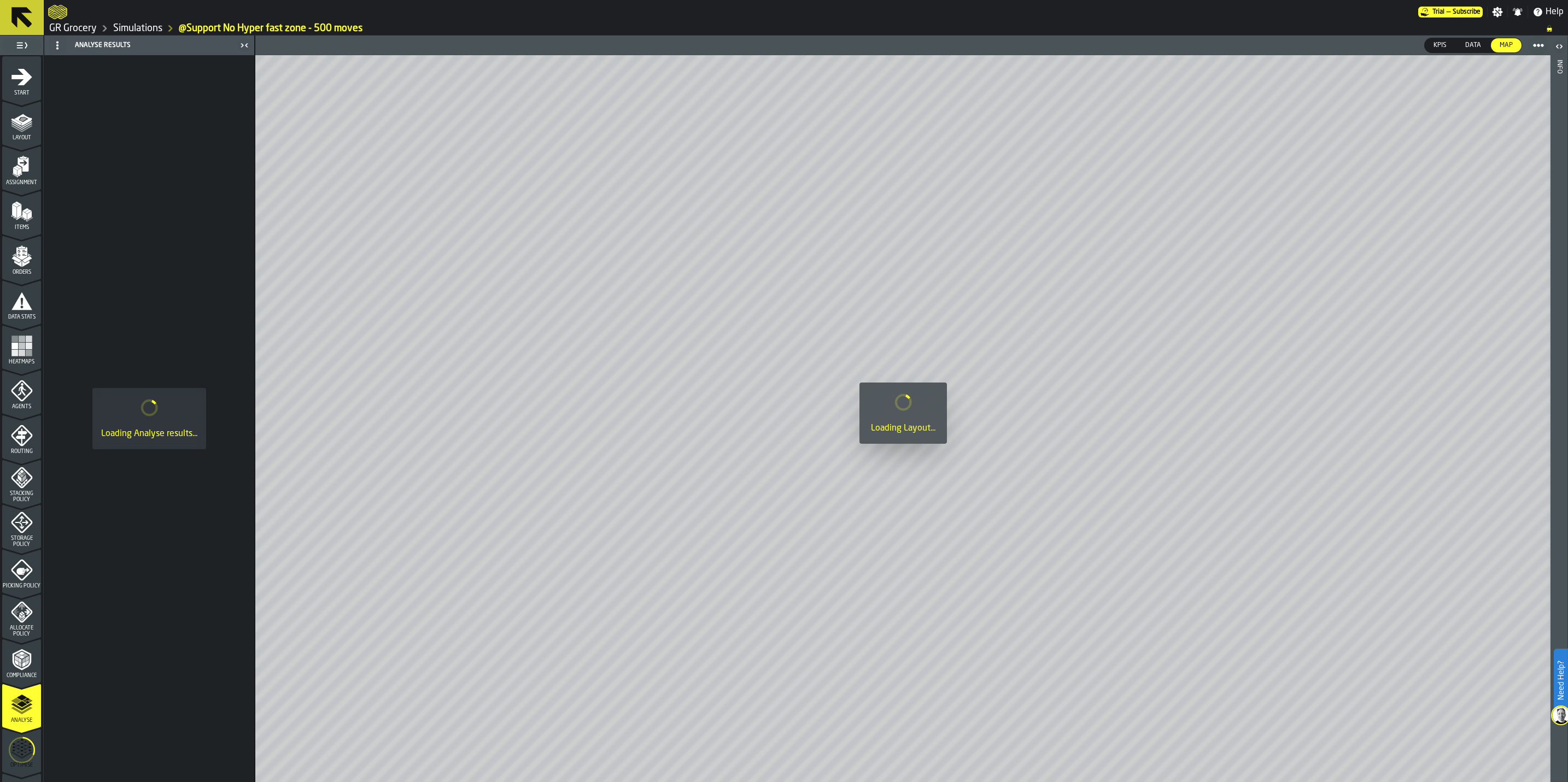
click at [19, 754] on icon "menu Optimise" at bounding box center [21, 750] width 26 height 43
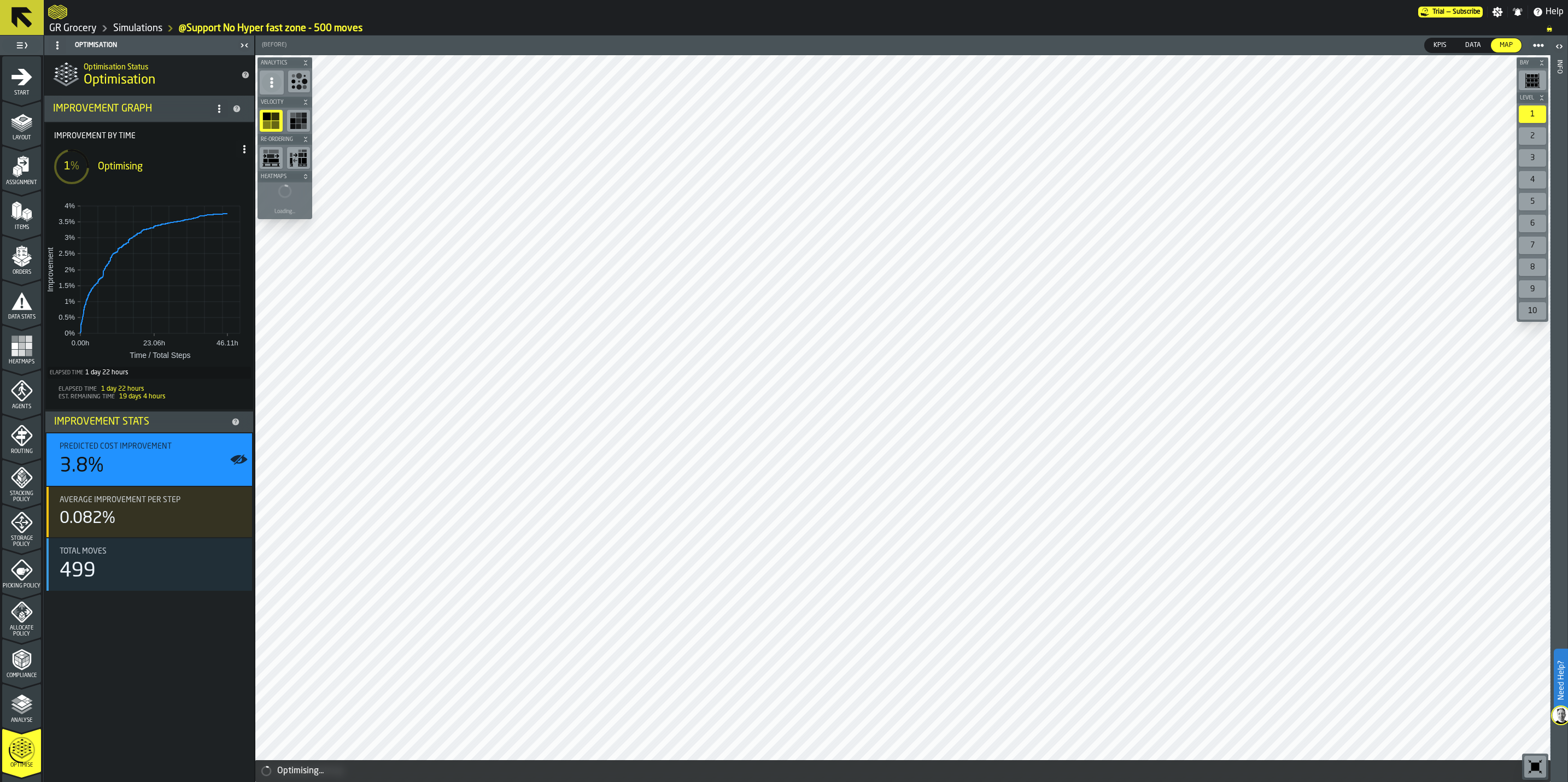
click at [243, 148] on icon at bounding box center [244, 149] width 9 height 9
click at [229, 180] on li "Show Run Options" at bounding box center [211, 171] width 85 height 26
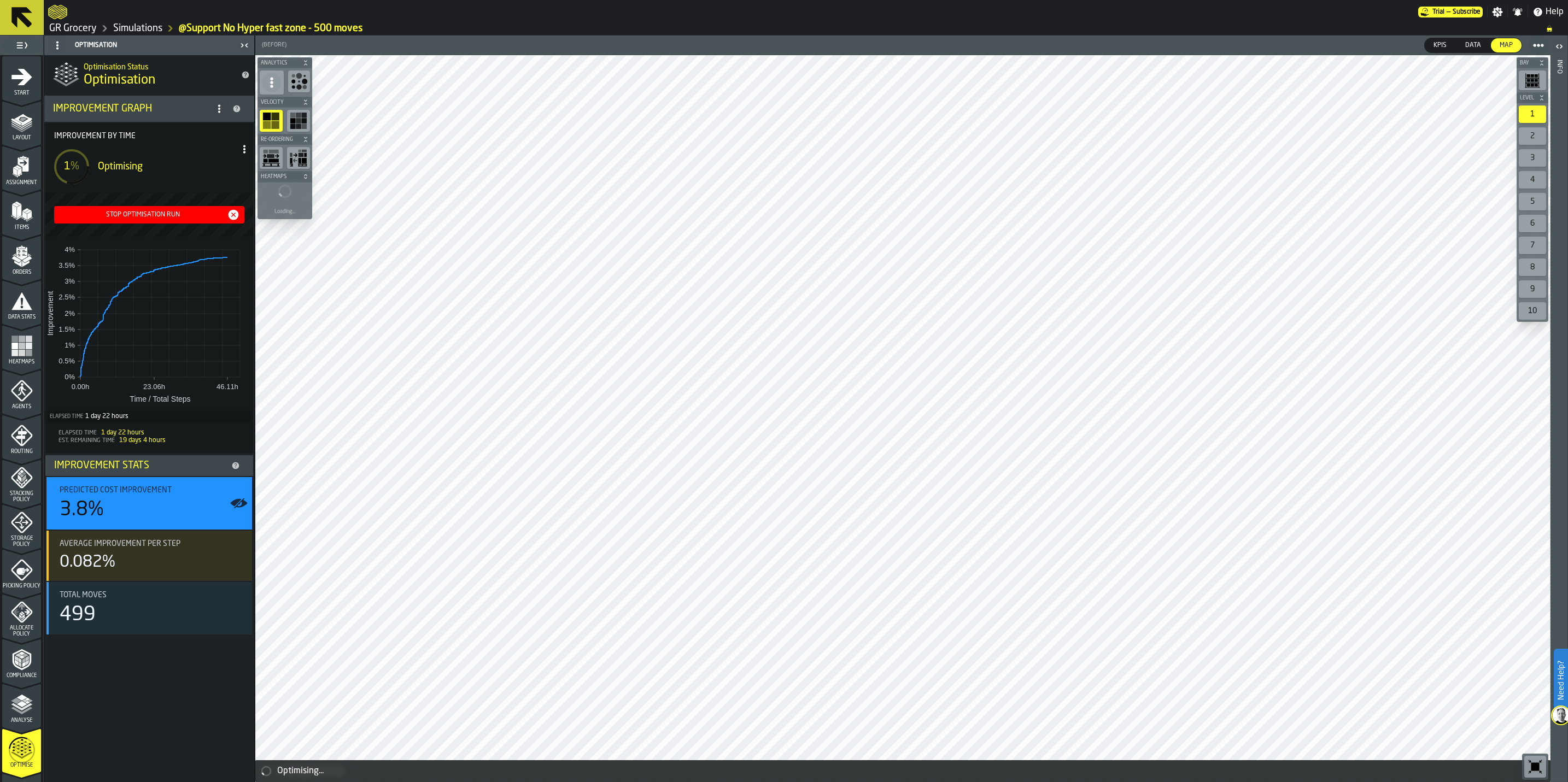
click at [131, 28] on link "Simulations" at bounding box center [138, 29] width 49 height 12
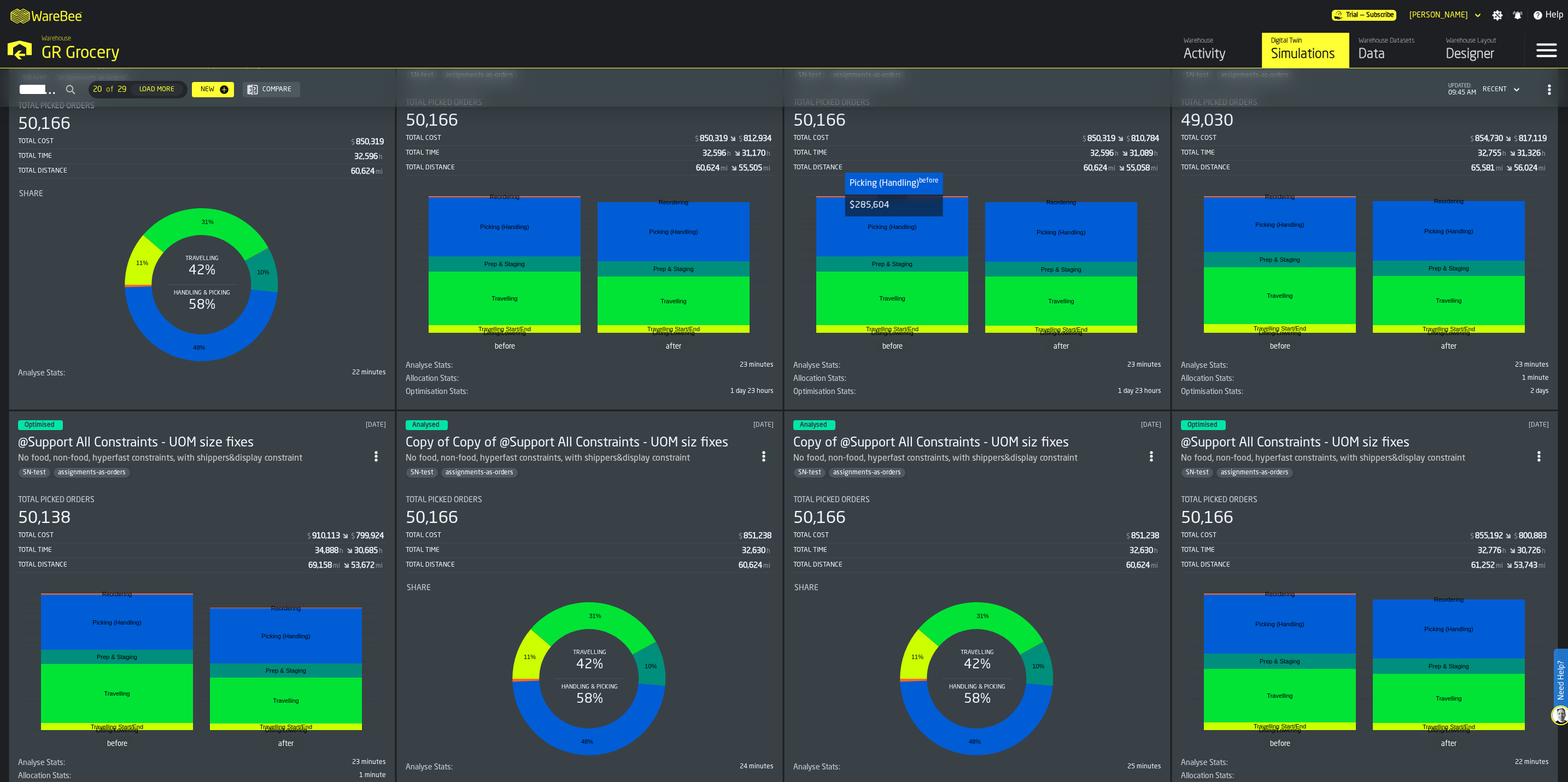
scroll to position [164, 0]
